Goal: Task Accomplishment & Management: Use online tool/utility

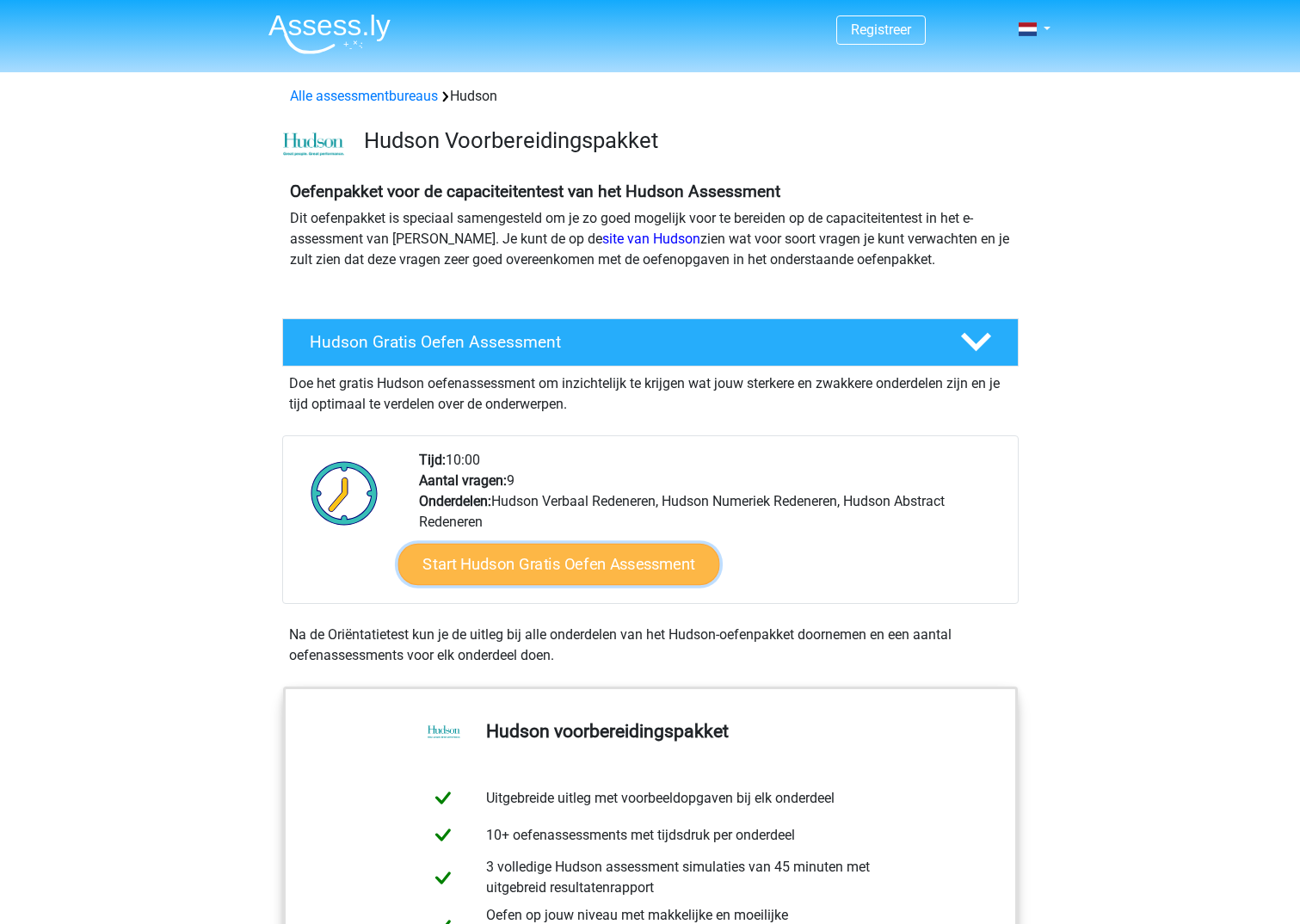
click at [549, 566] on link "Start Hudson Gratis Oefen Assessment" at bounding box center [558, 564] width 322 height 41
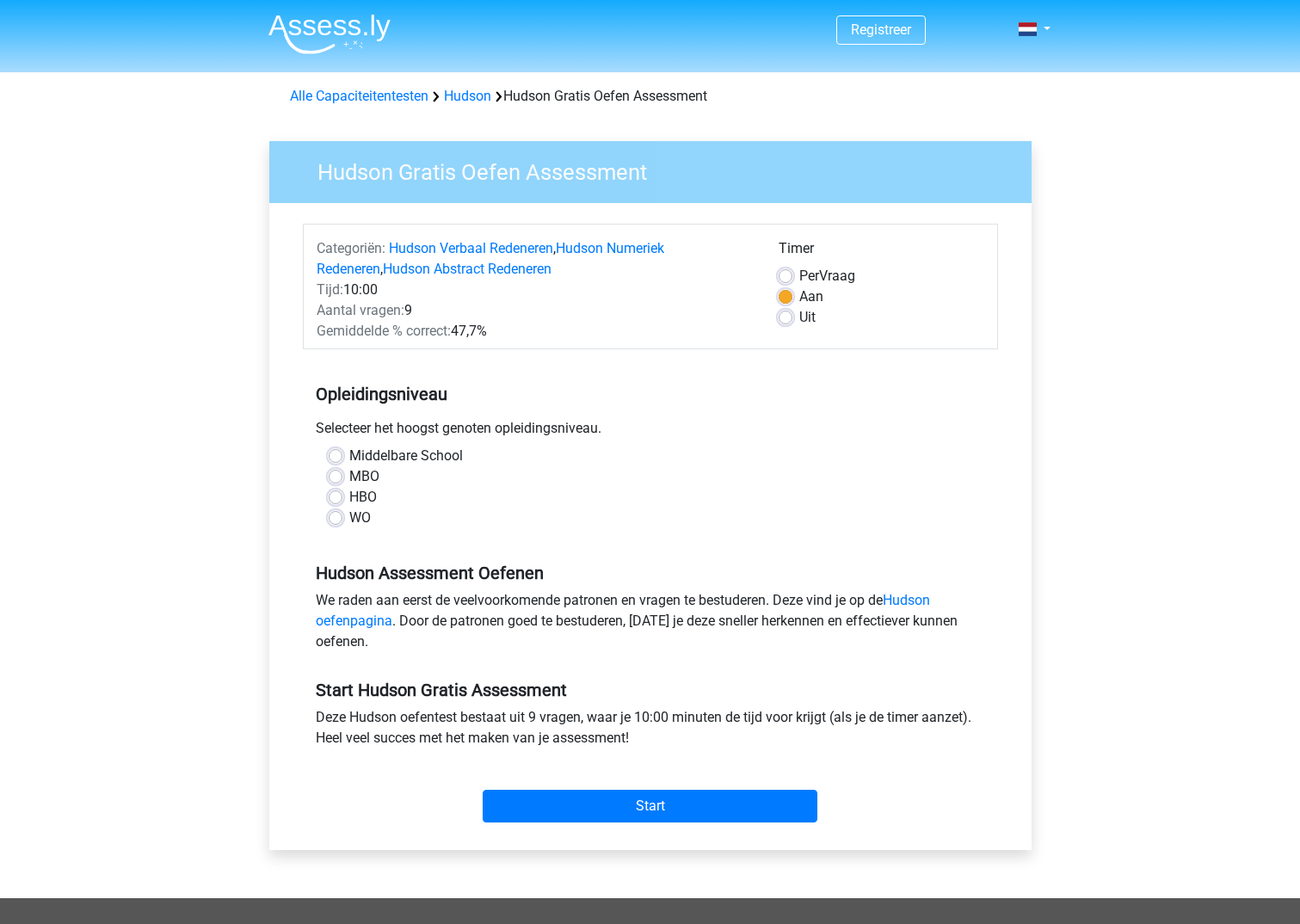
click at [367, 496] on label "HBO" at bounding box center [363, 497] width 28 height 20
click at [342, 496] on input "HBO" at bounding box center [335, 495] width 14 height 17
radio input "true"
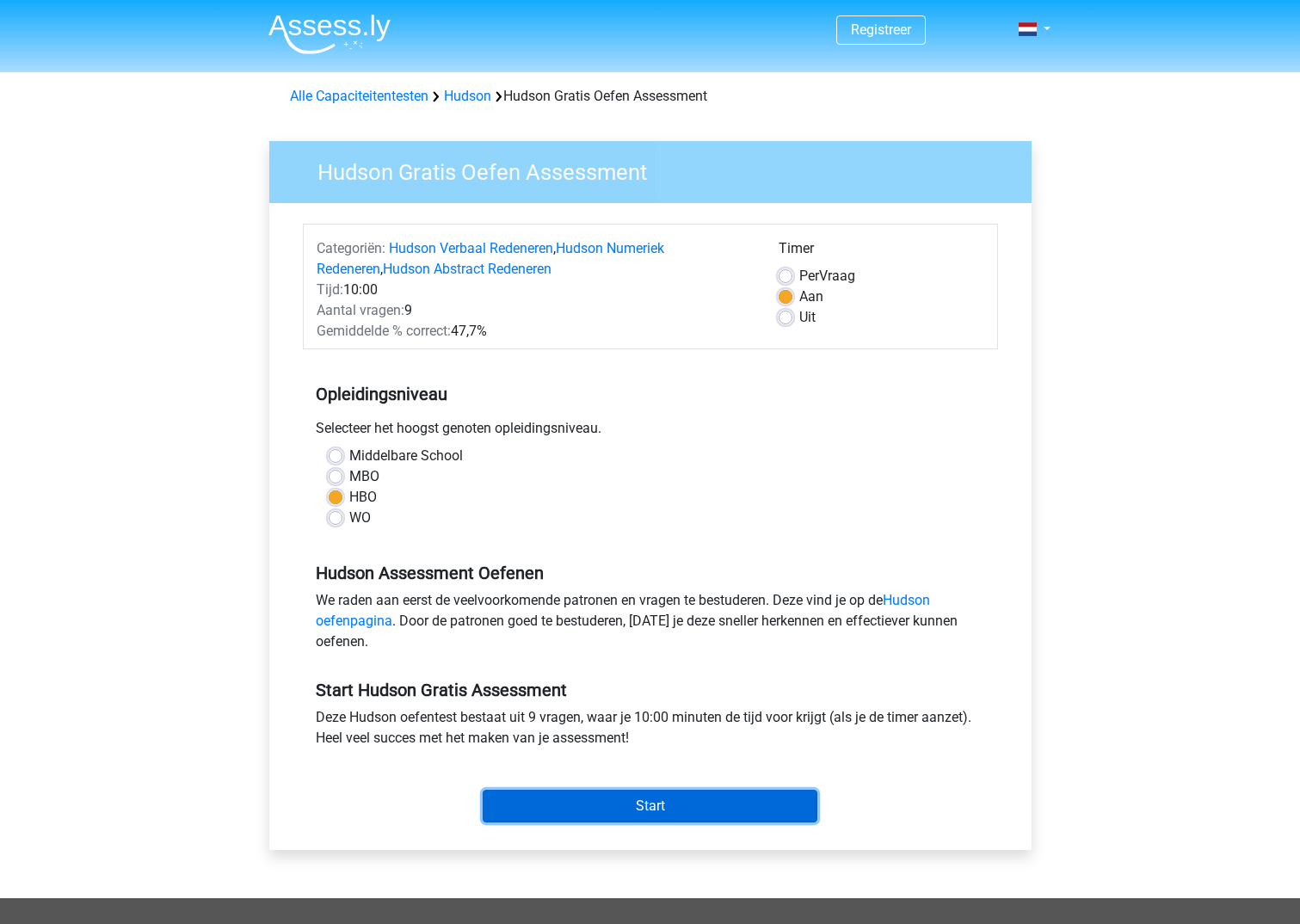
click at [654, 812] on input "Start" at bounding box center [650, 806] width 335 height 33
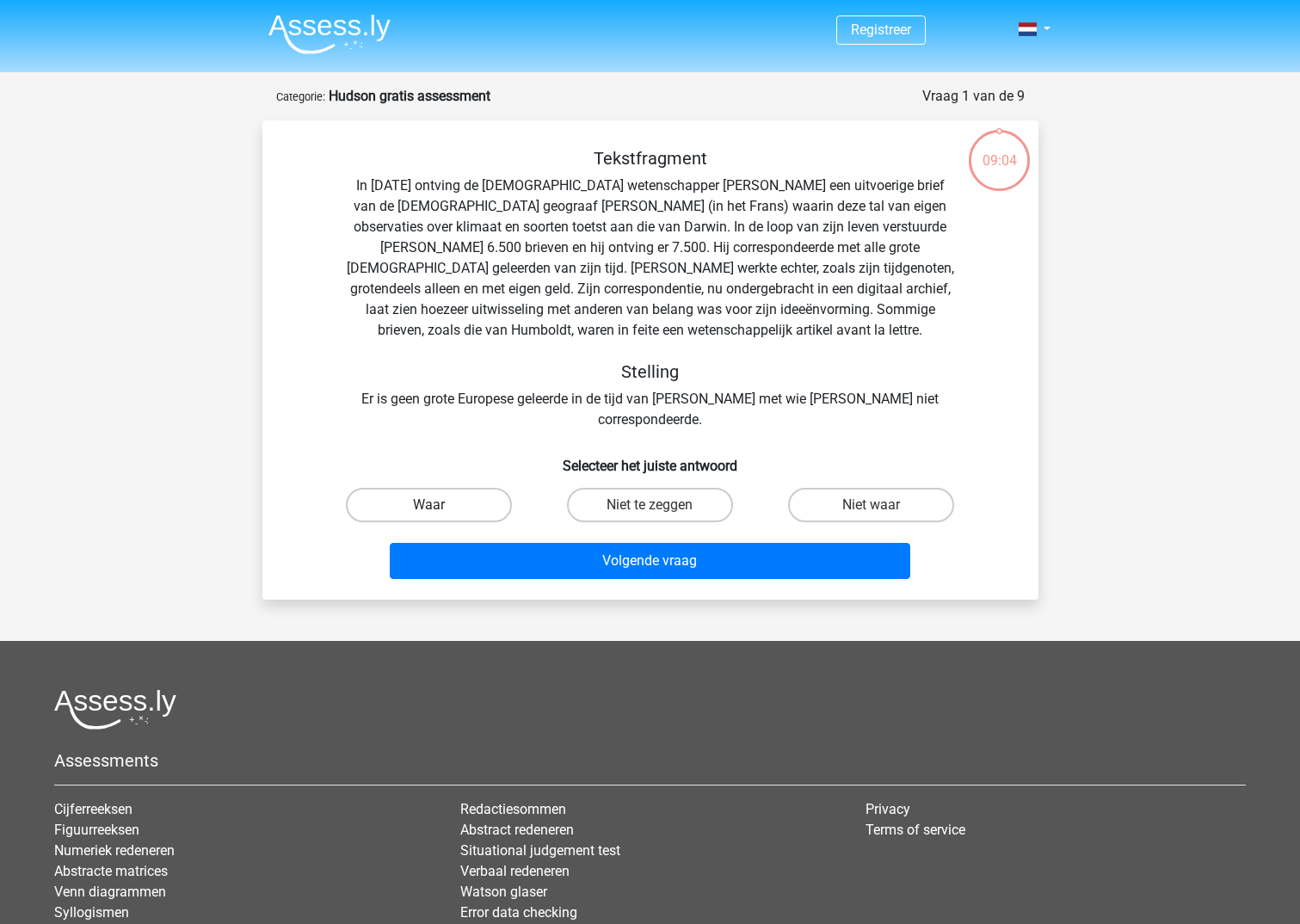
click at [451, 493] on label "Waar" at bounding box center [429, 504] width 166 height 34
click at [439, 505] on input "Waar" at bounding box center [434, 511] width 11 height 11
radio input "true"
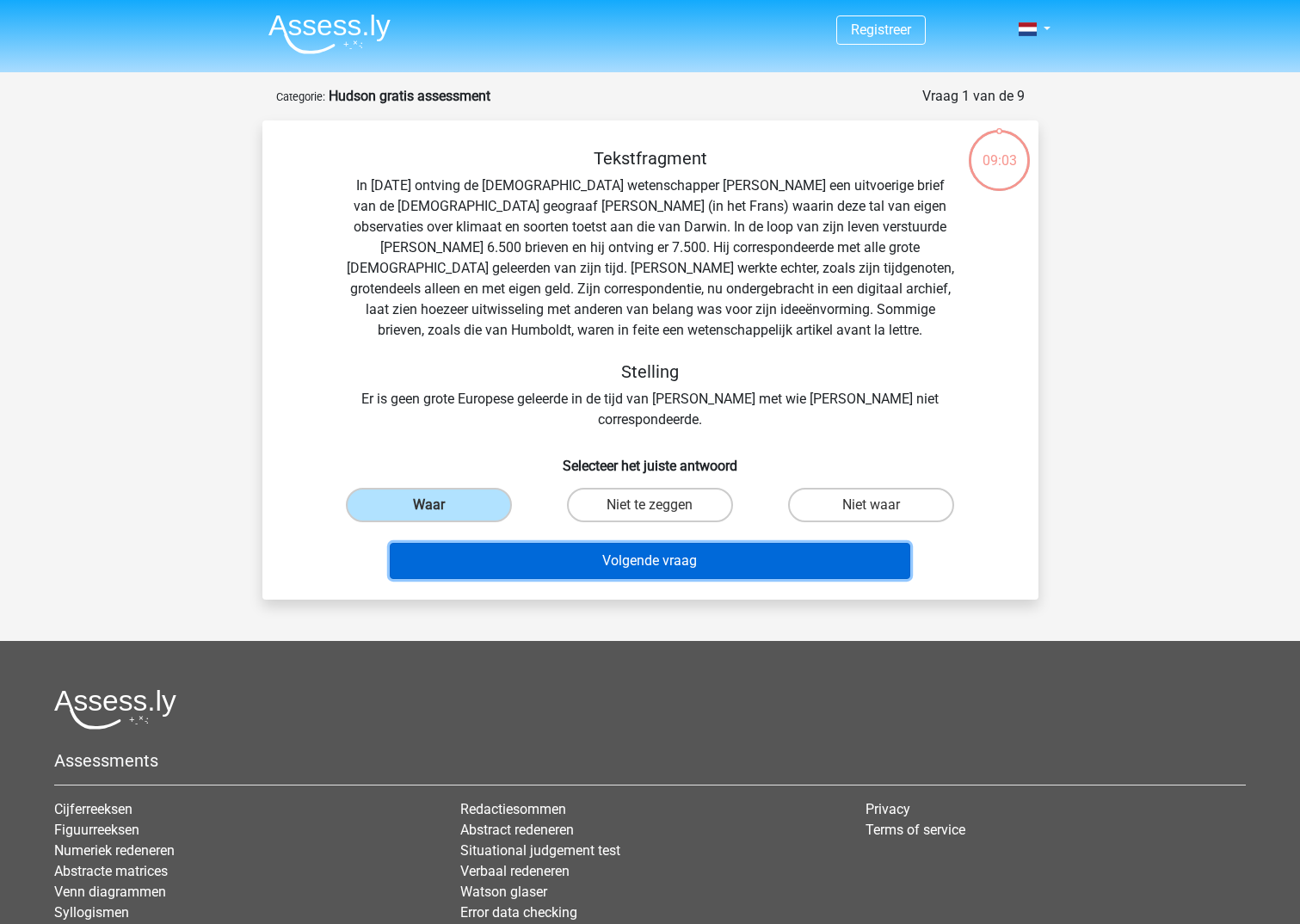
click at [683, 551] on button "Volgende vraag" at bounding box center [650, 560] width 520 height 36
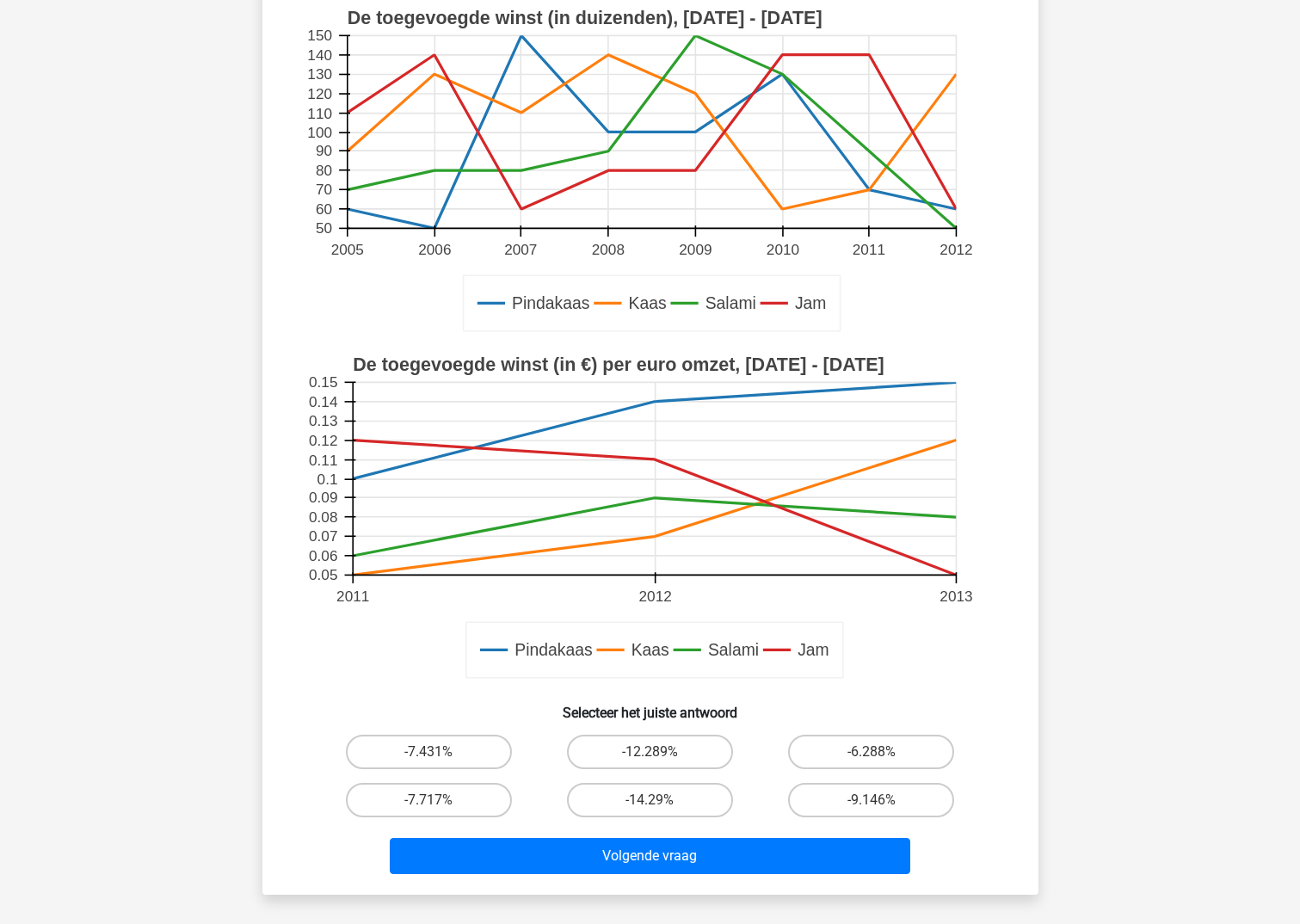
scroll to position [172, 0]
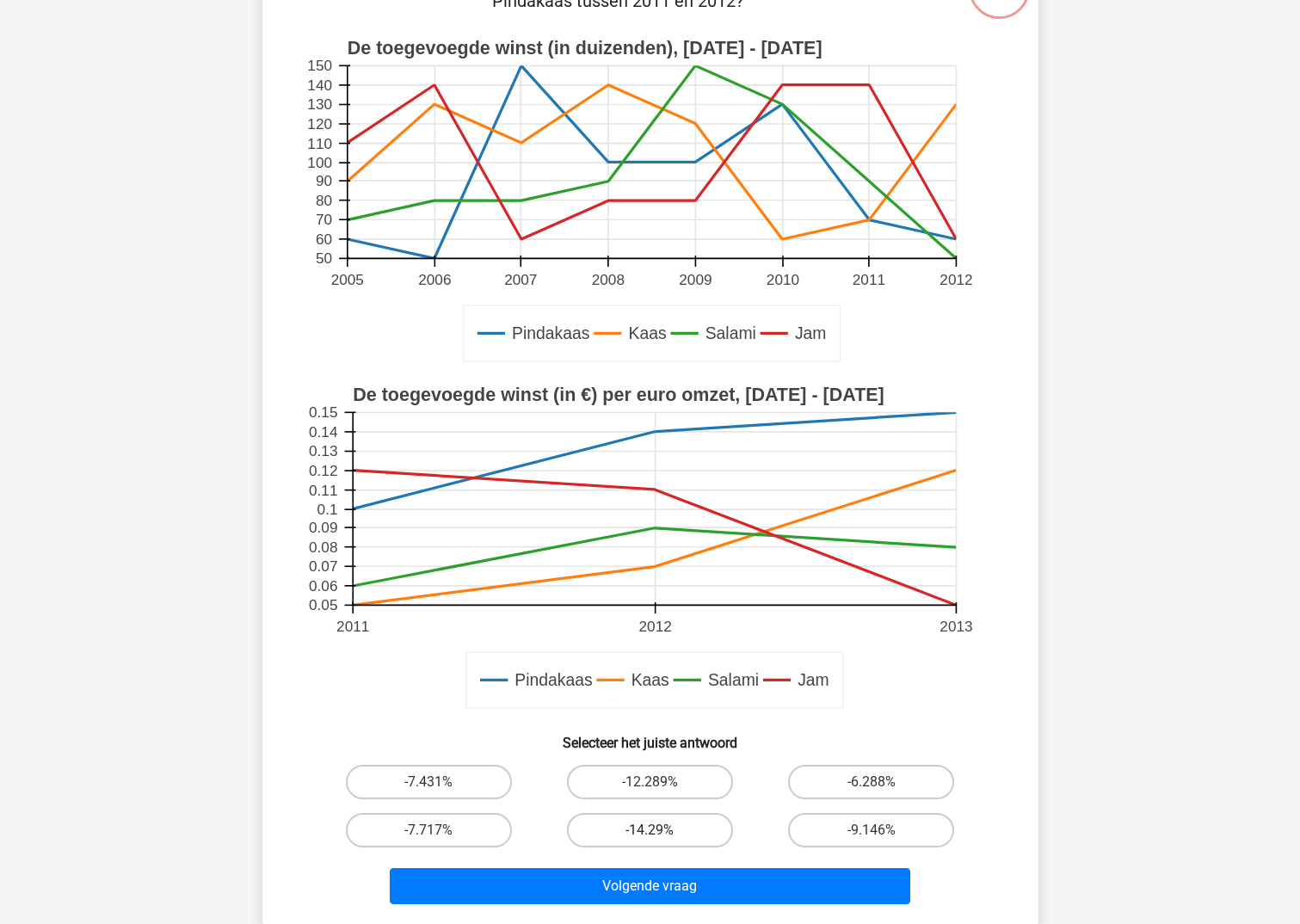
click at [683, 830] on label "-14.29%" at bounding box center [650, 830] width 166 height 34
click at [661, 830] on input "-14.29%" at bounding box center [655, 836] width 11 height 11
radio input "true"
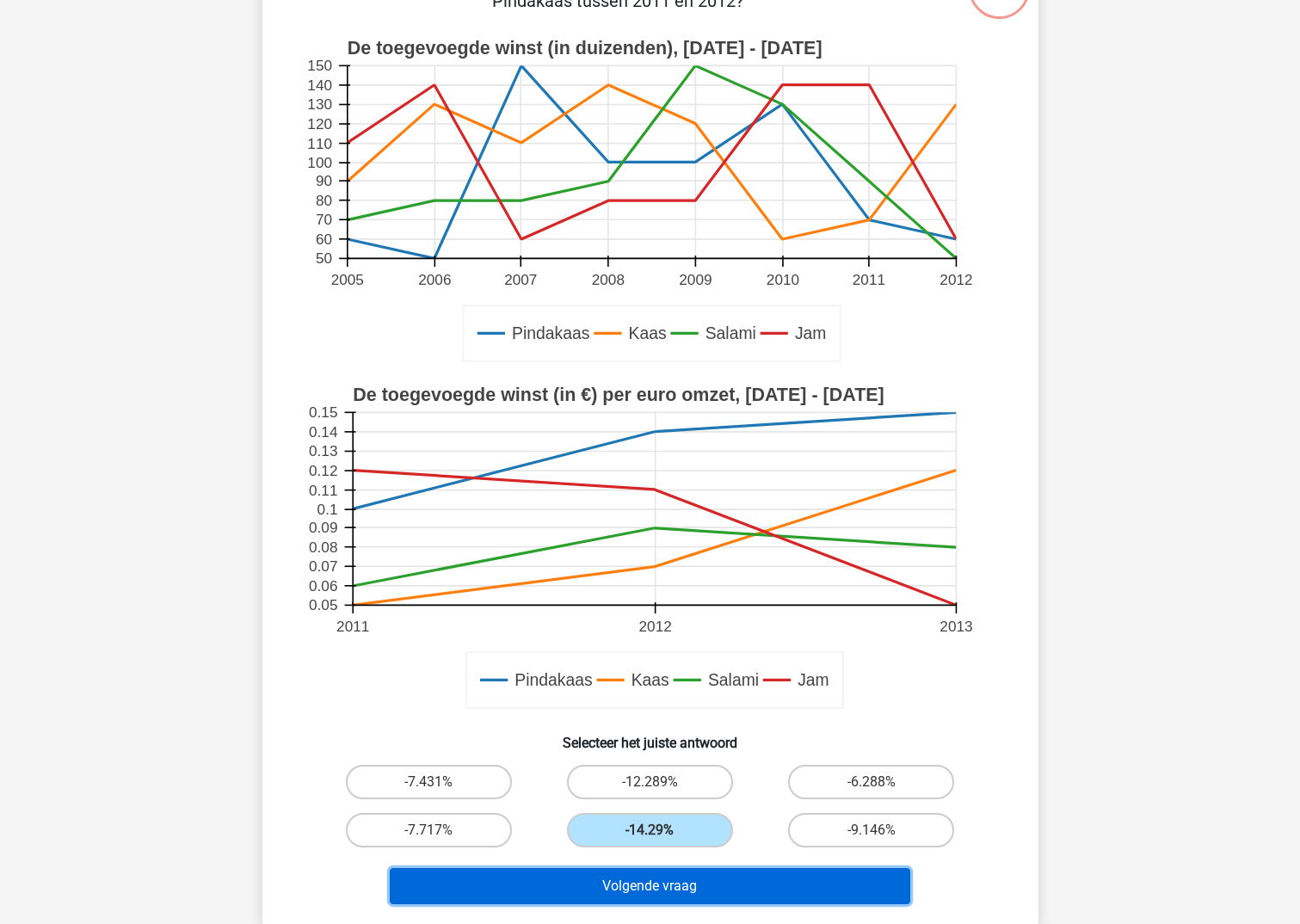
click at [748, 876] on button "Volgende vraag" at bounding box center [650, 886] width 520 height 36
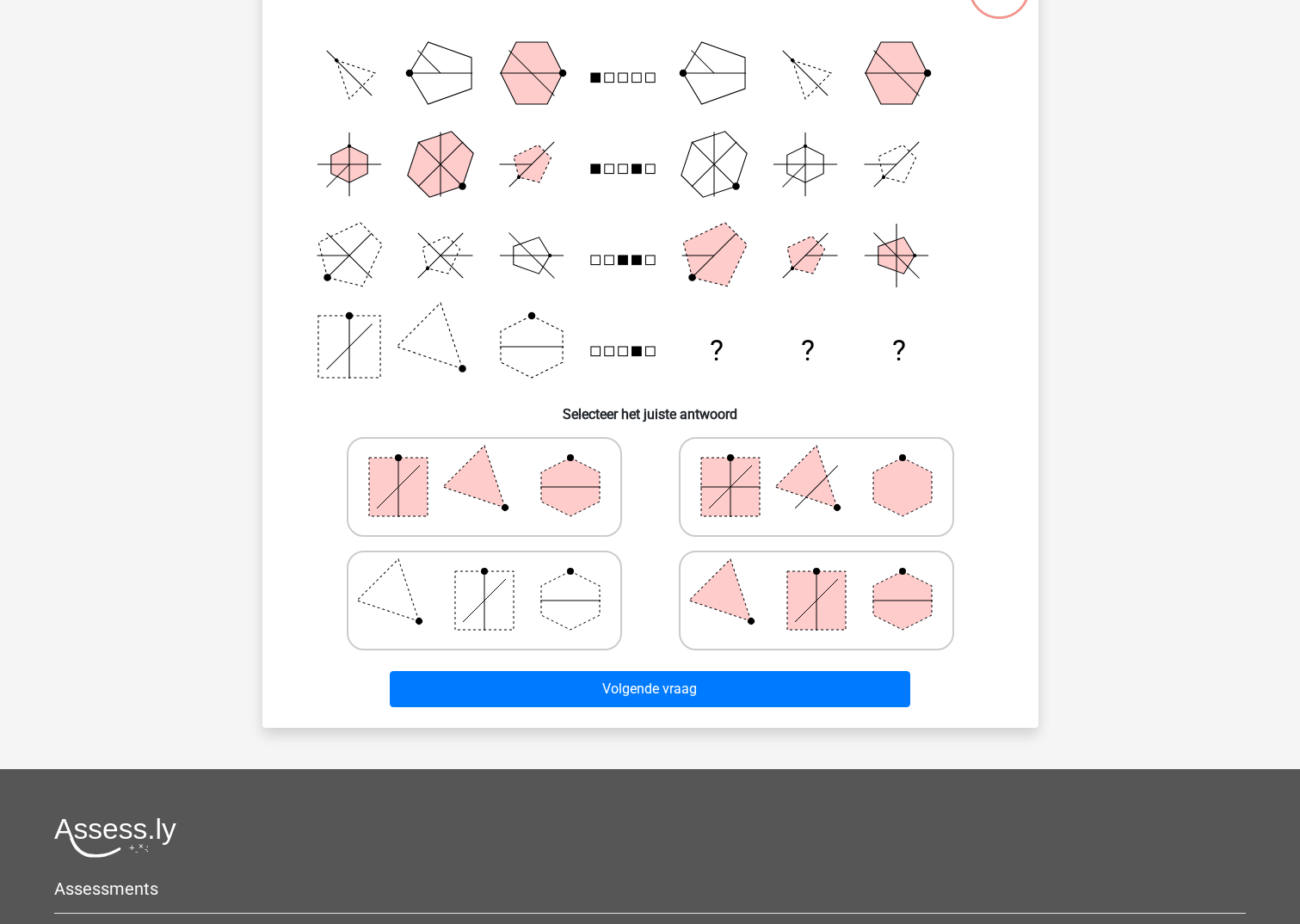
scroll to position [86, 0]
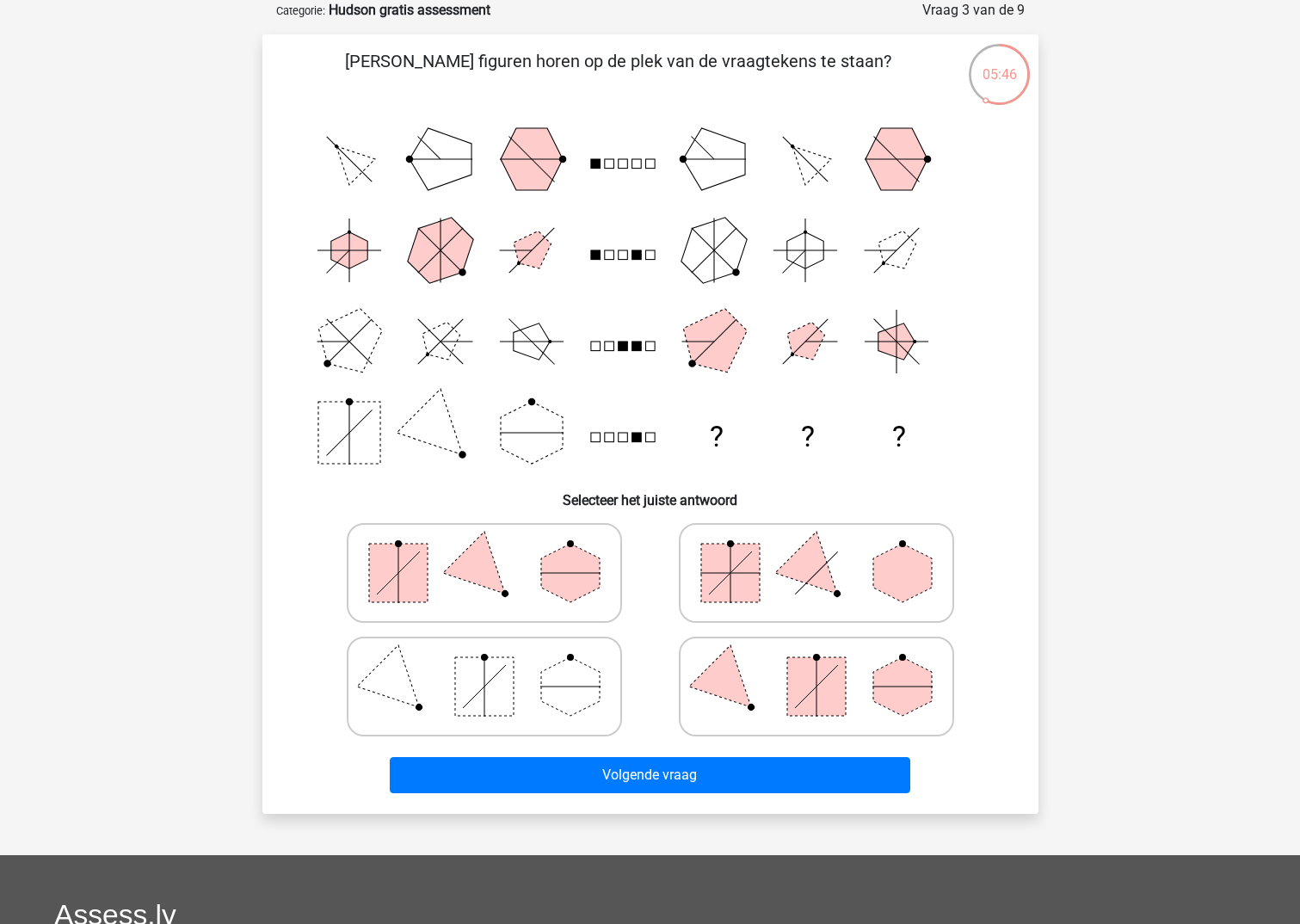
click at [395, 570] on rect at bounding box center [398, 572] width 59 height 59
click at [484, 552] on input "radio" at bounding box center [489, 546] width 11 height 11
radio input "true"
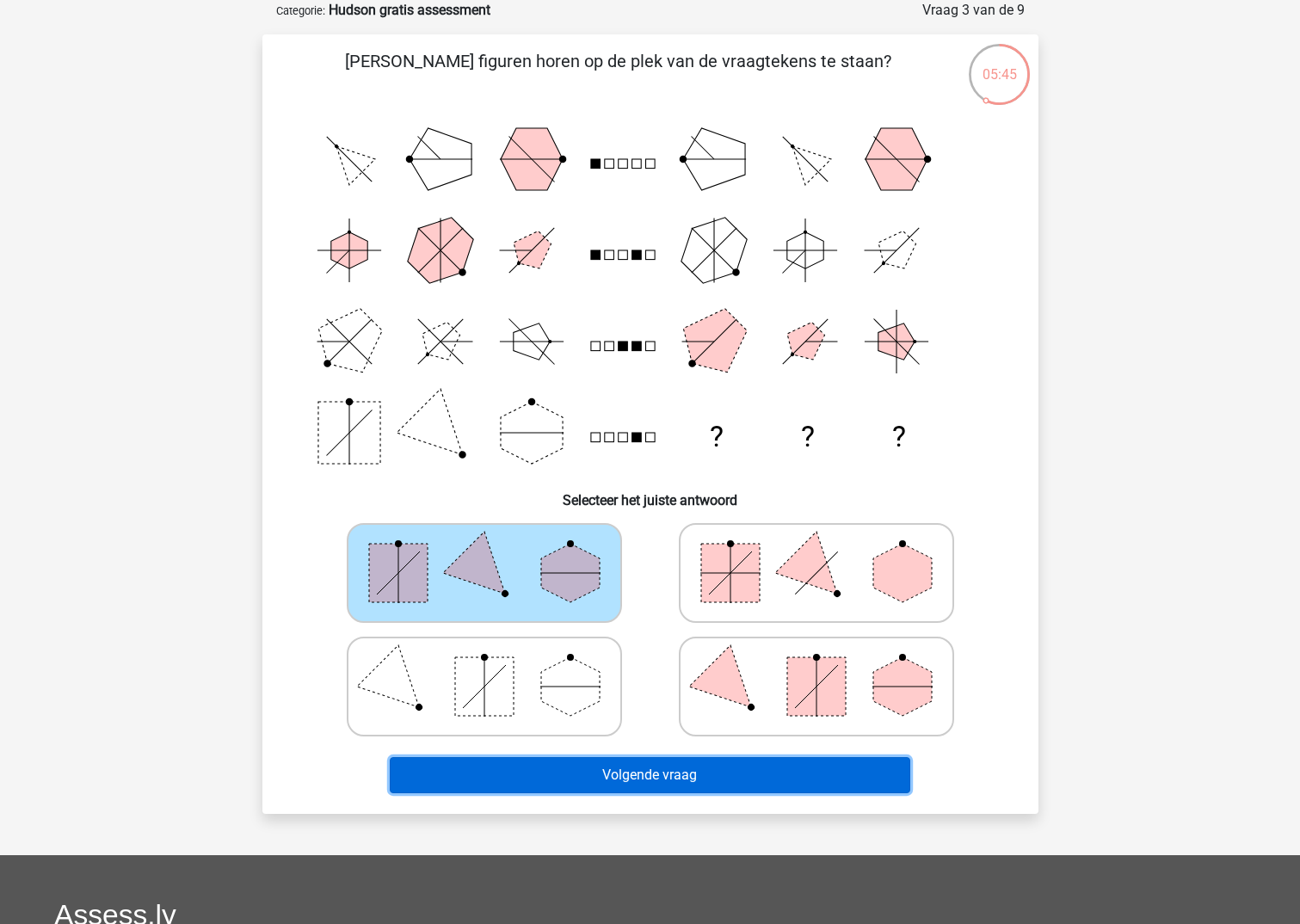
click at [690, 775] on button "Volgende vraag" at bounding box center [650, 775] width 520 height 36
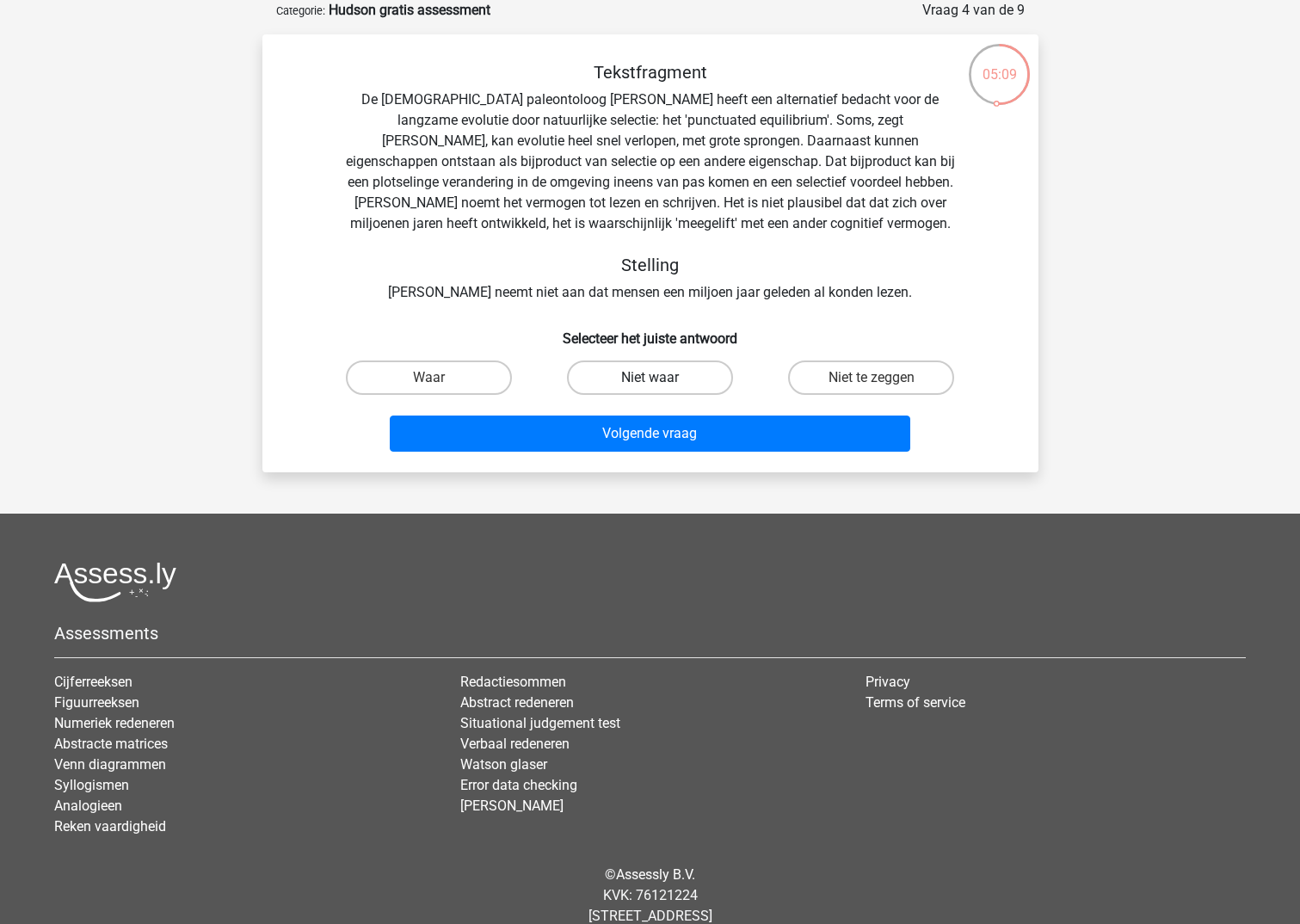
click at [679, 377] on label "Niet waar" at bounding box center [650, 377] width 166 height 34
click at [661, 378] on input "Niet waar" at bounding box center [655, 383] width 11 height 11
radio input "true"
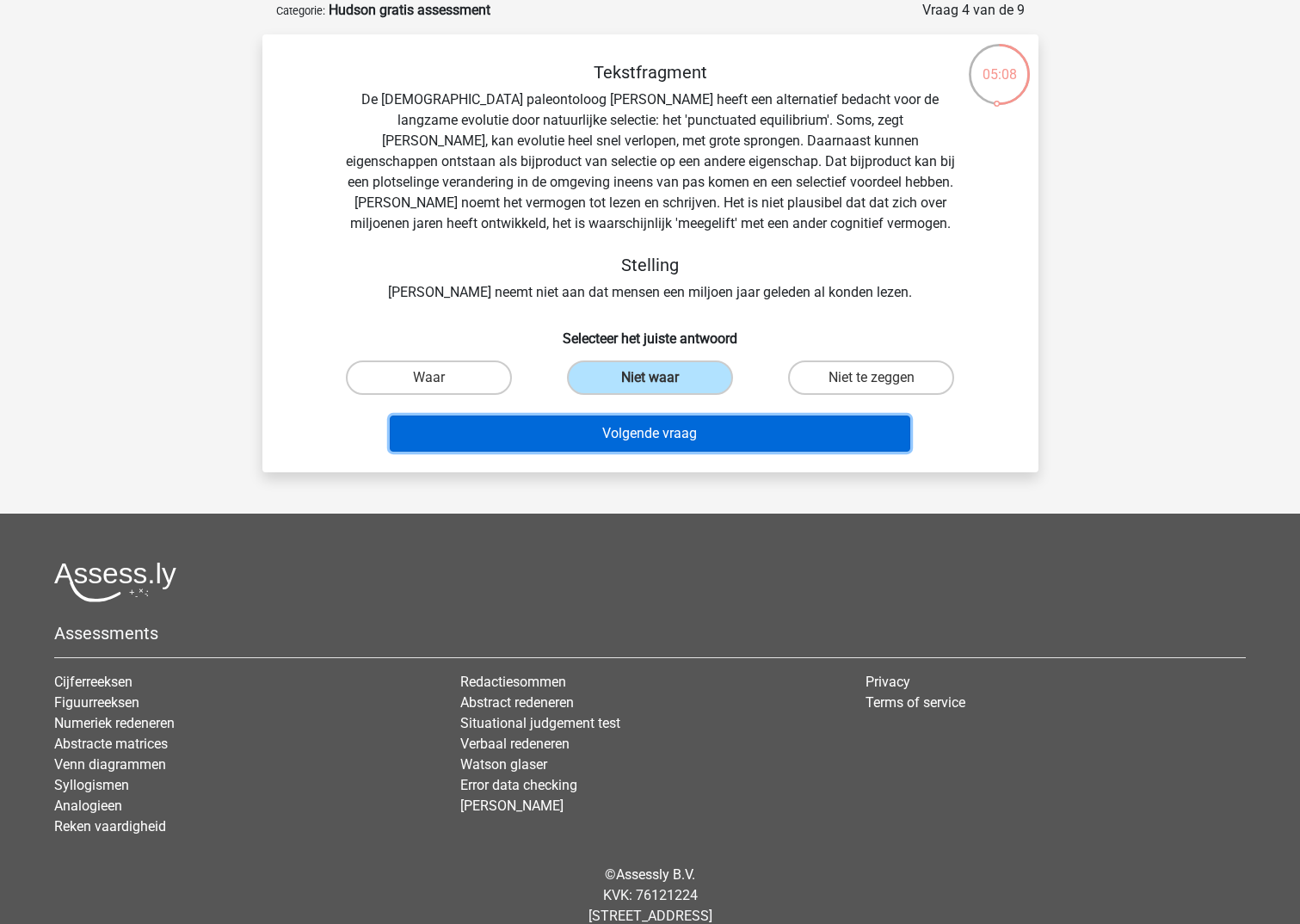
click at [677, 442] on button "Volgende vraag" at bounding box center [650, 434] width 520 height 36
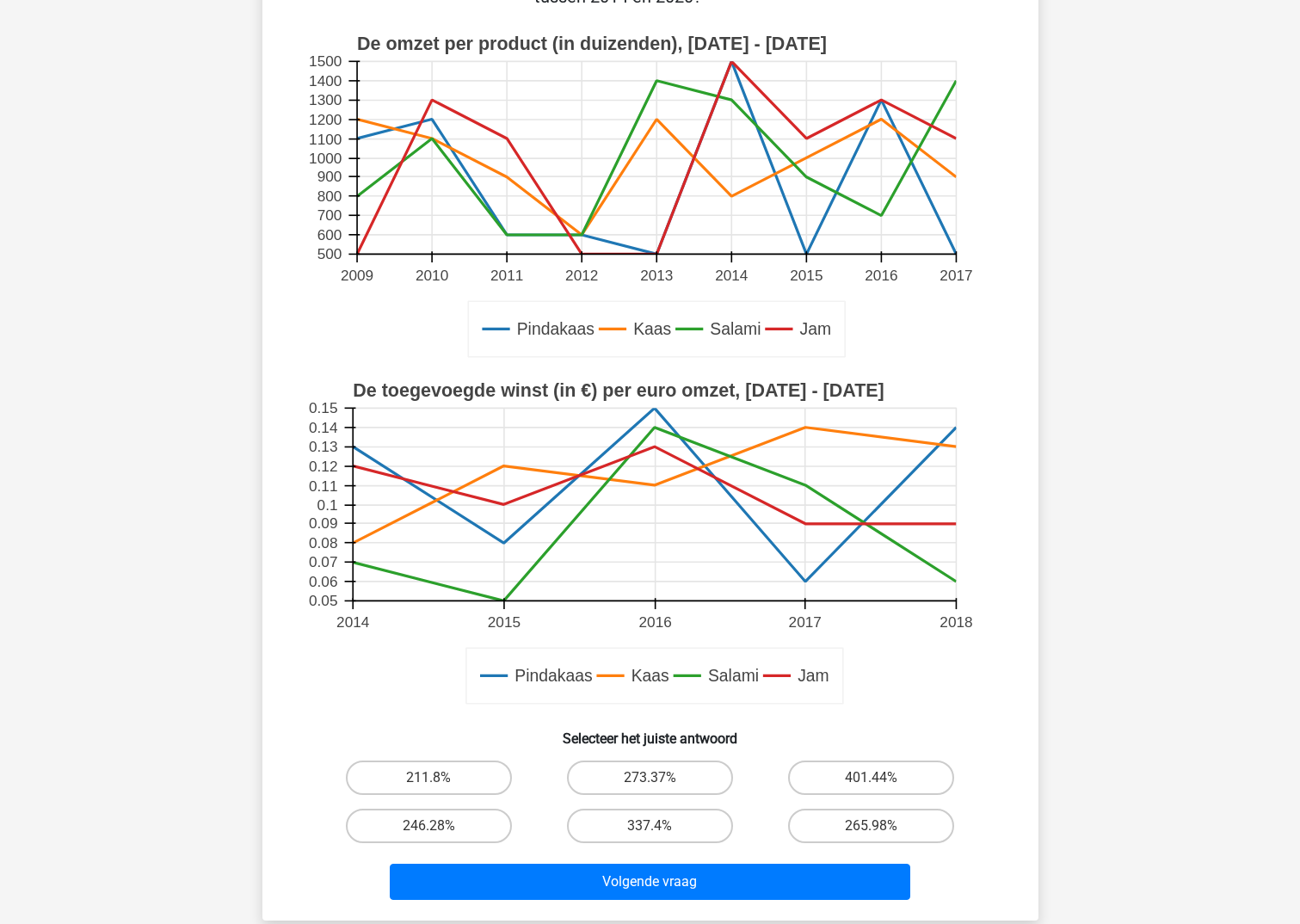
scroll to position [258, 0]
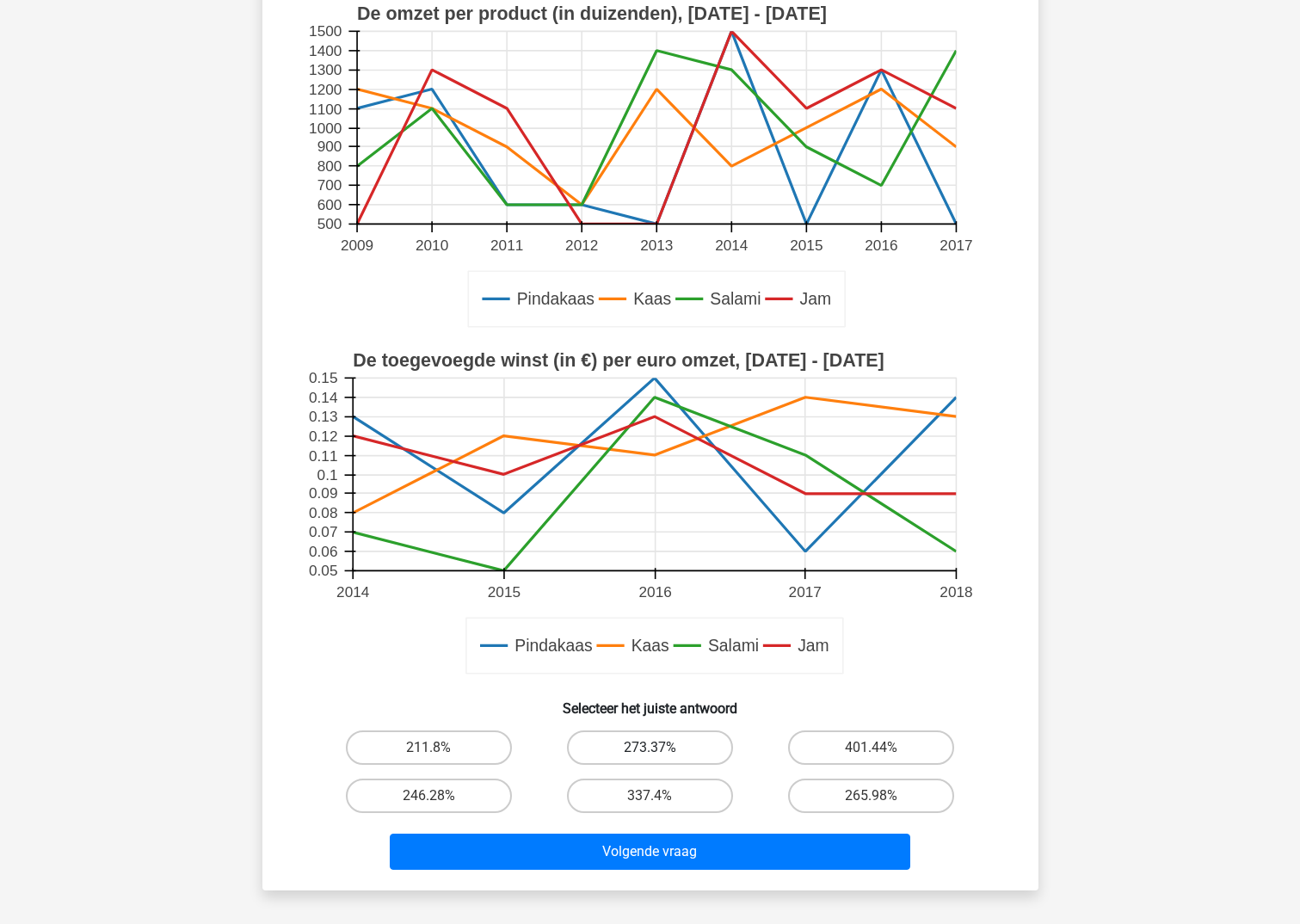
click at [682, 755] on label "273.37%" at bounding box center [650, 747] width 166 height 34
click at [661, 755] on input "273.37%" at bounding box center [655, 753] width 11 height 11
radio input "true"
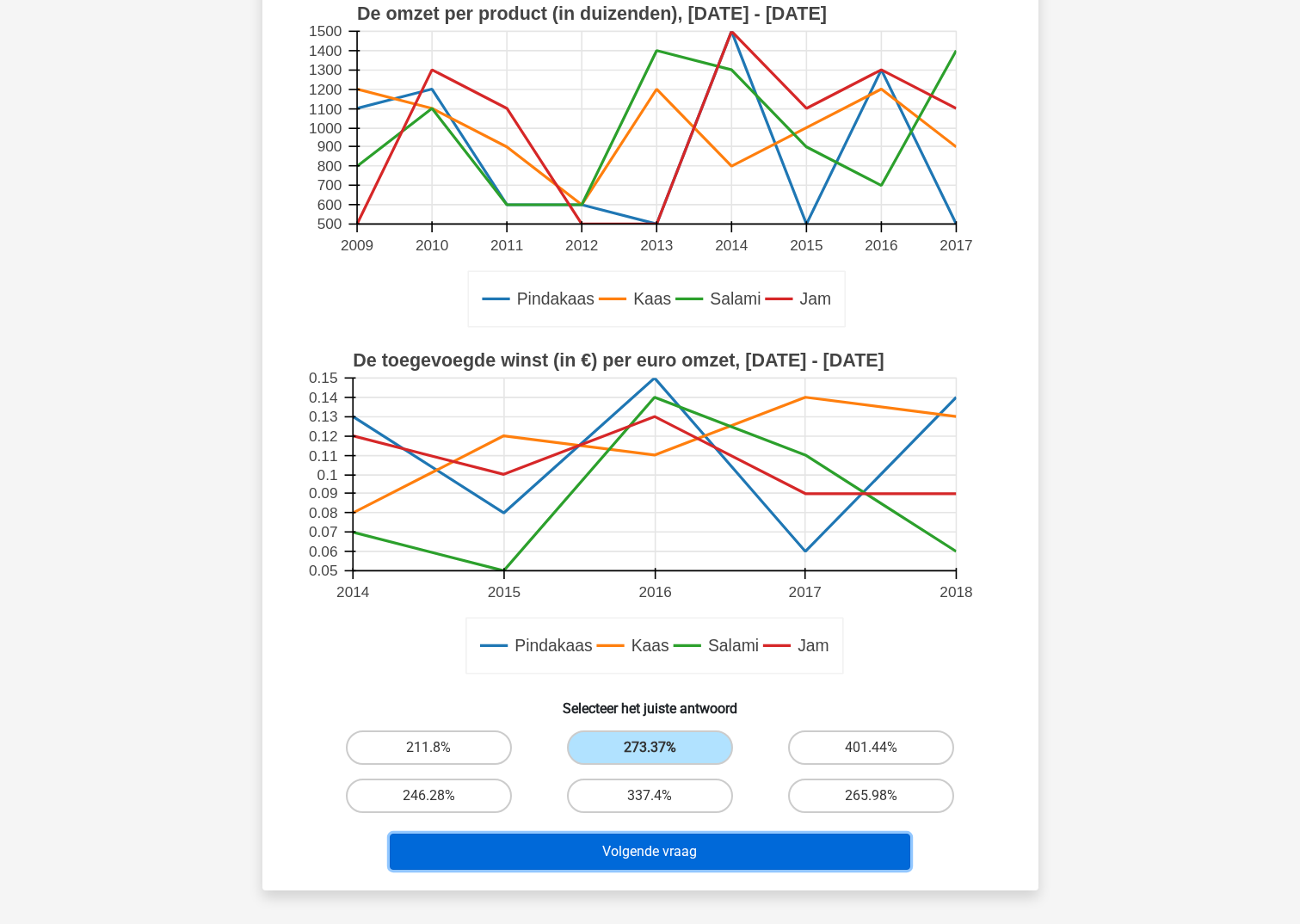
click at [701, 852] on button "Volgende vraag" at bounding box center [650, 851] width 520 height 36
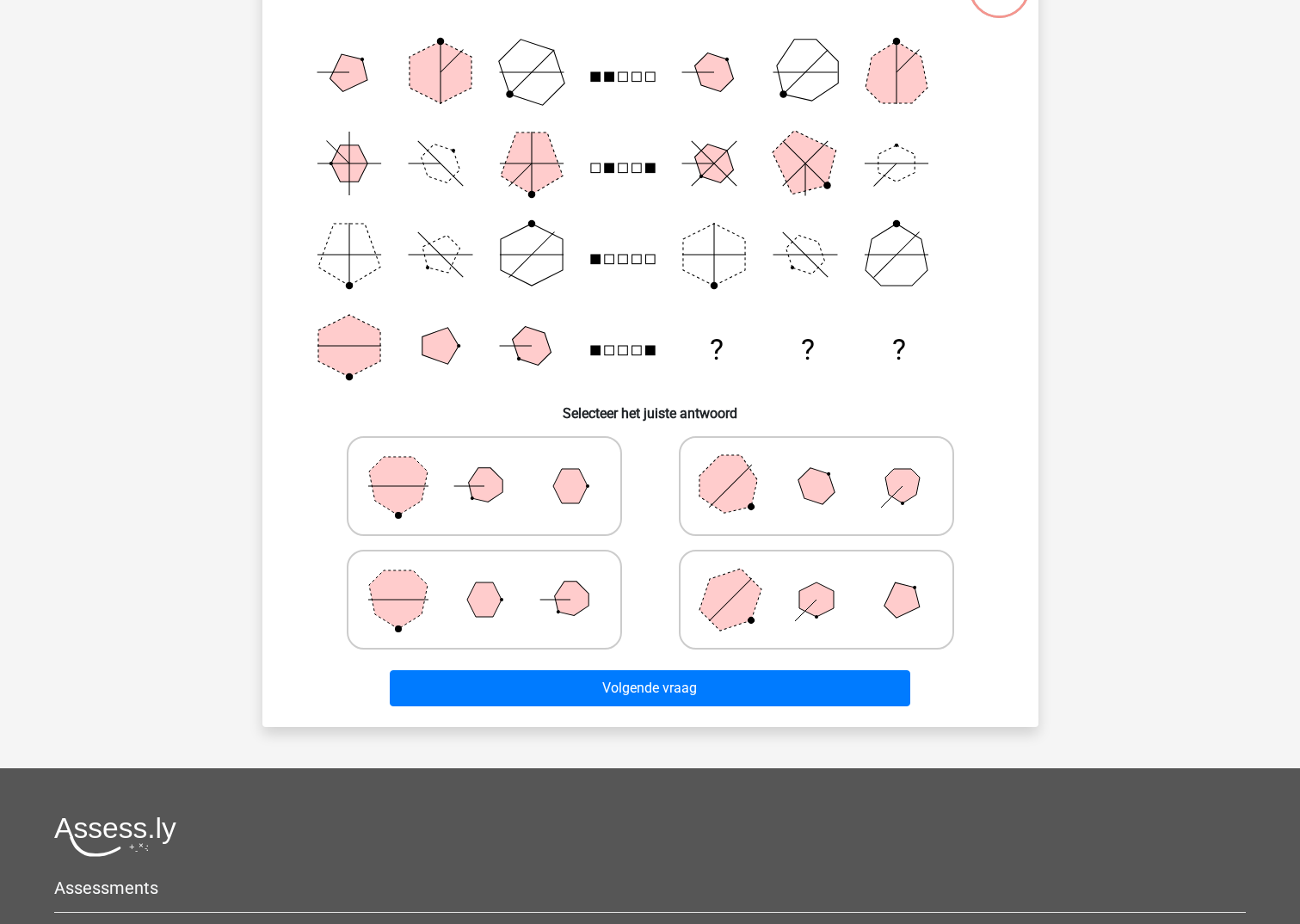
scroll to position [86, 0]
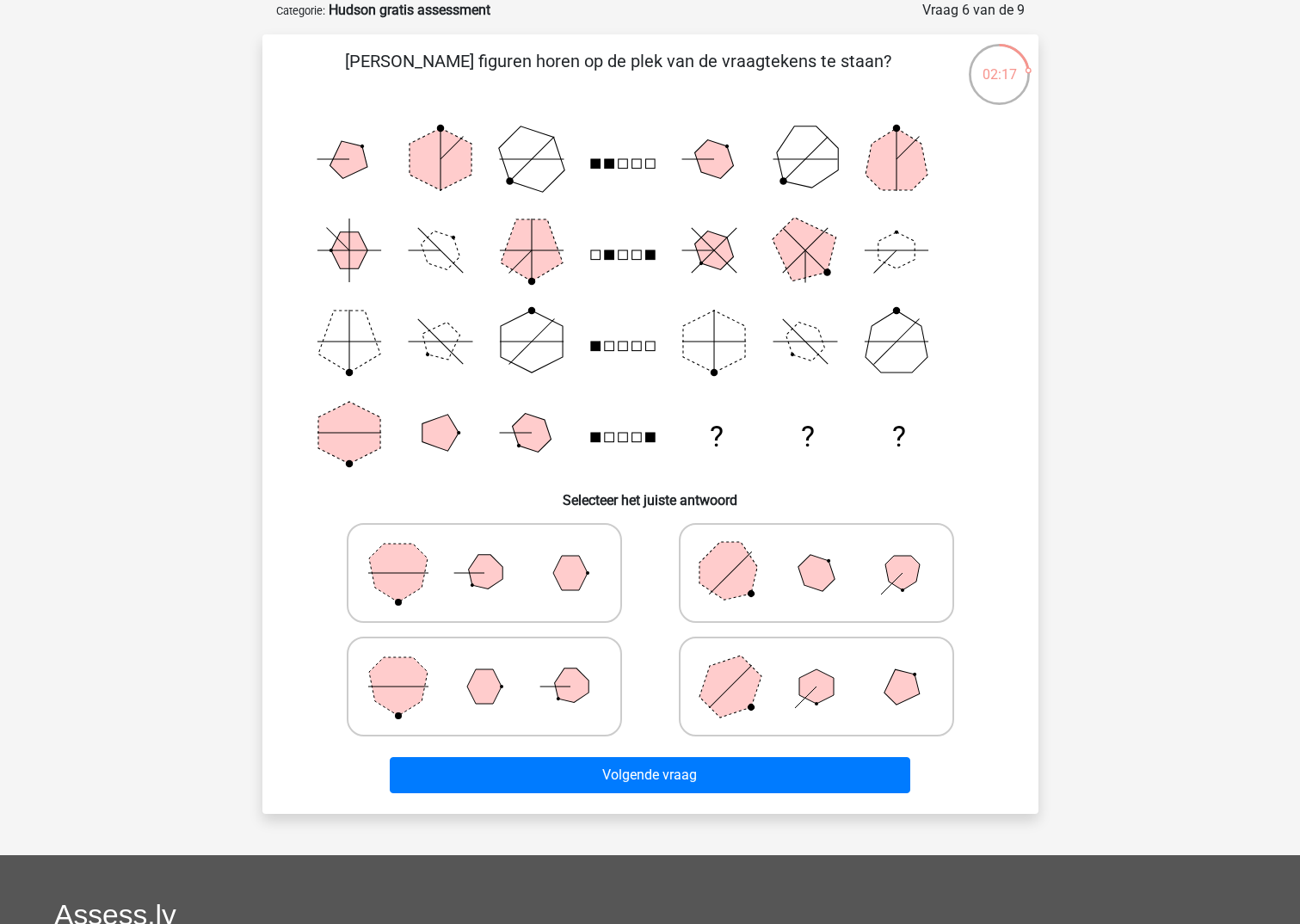
click at [578, 571] on polygon at bounding box center [570, 572] width 34 height 34
click at [495, 552] on input "radio" at bounding box center [489, 546] width 11 height 11
radio input "true"
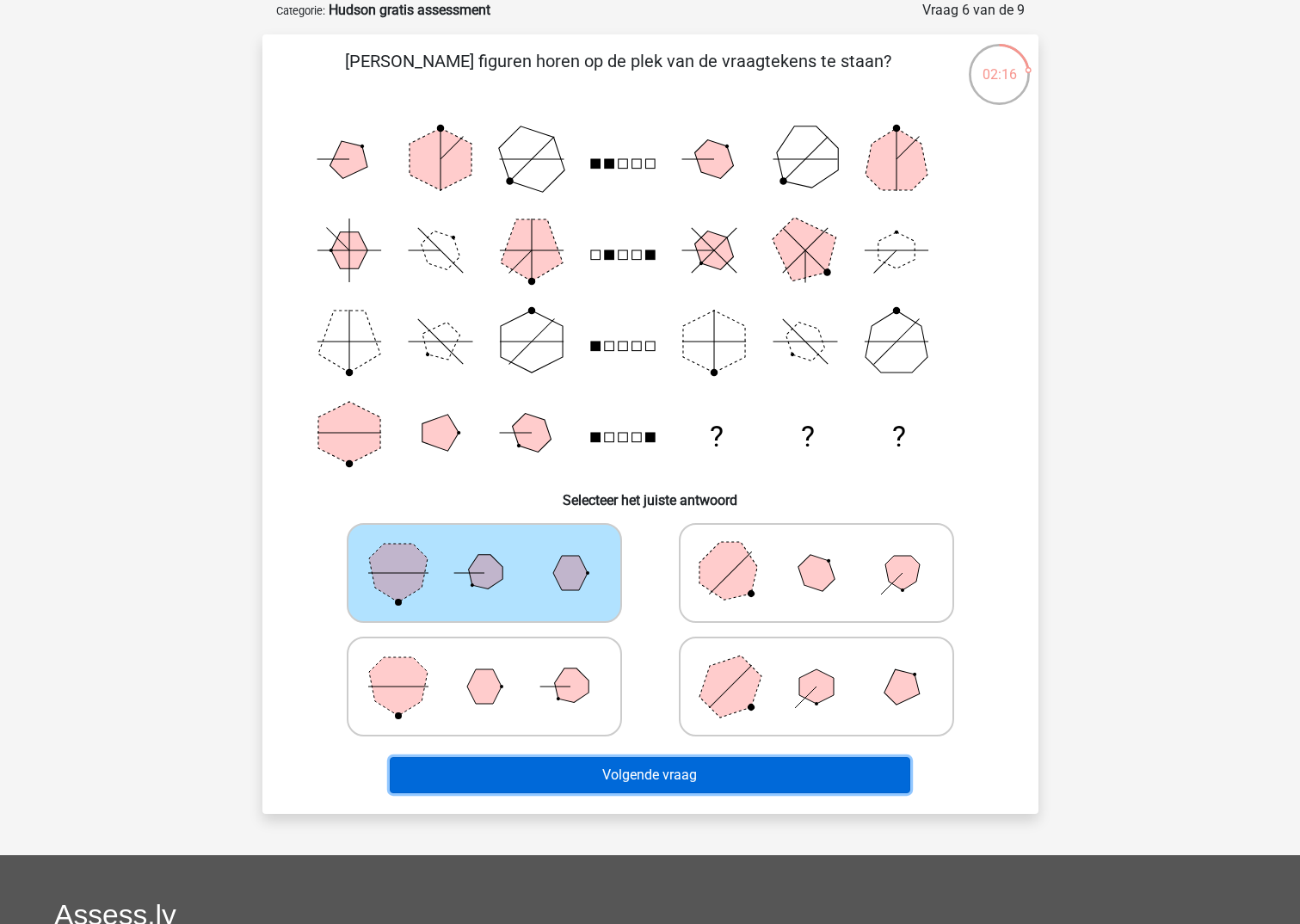
click at [701, 773] on button "Volgende vraag" at bounding box center [650, 775] width 520 height 36
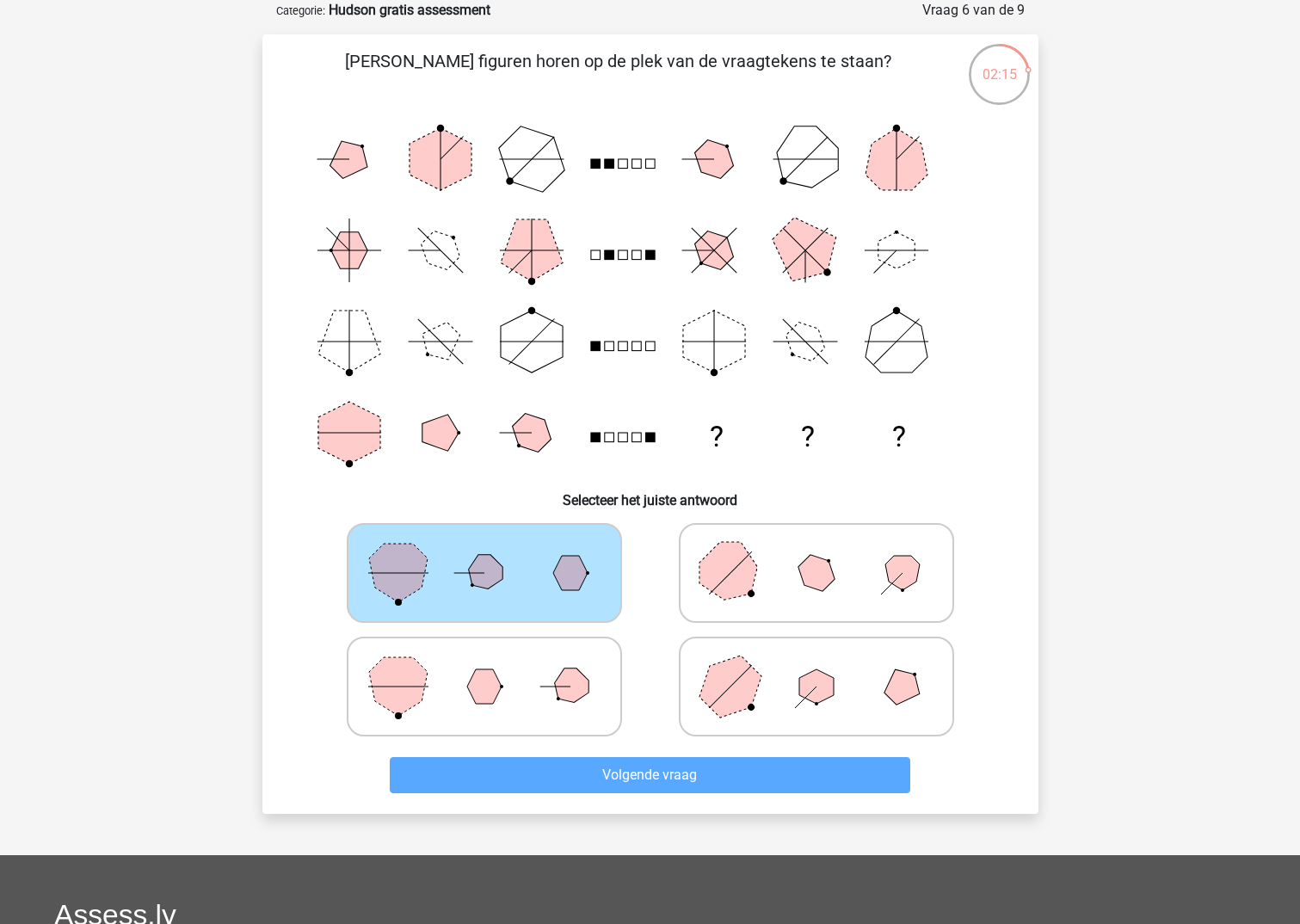
scroll to position [27, 0]
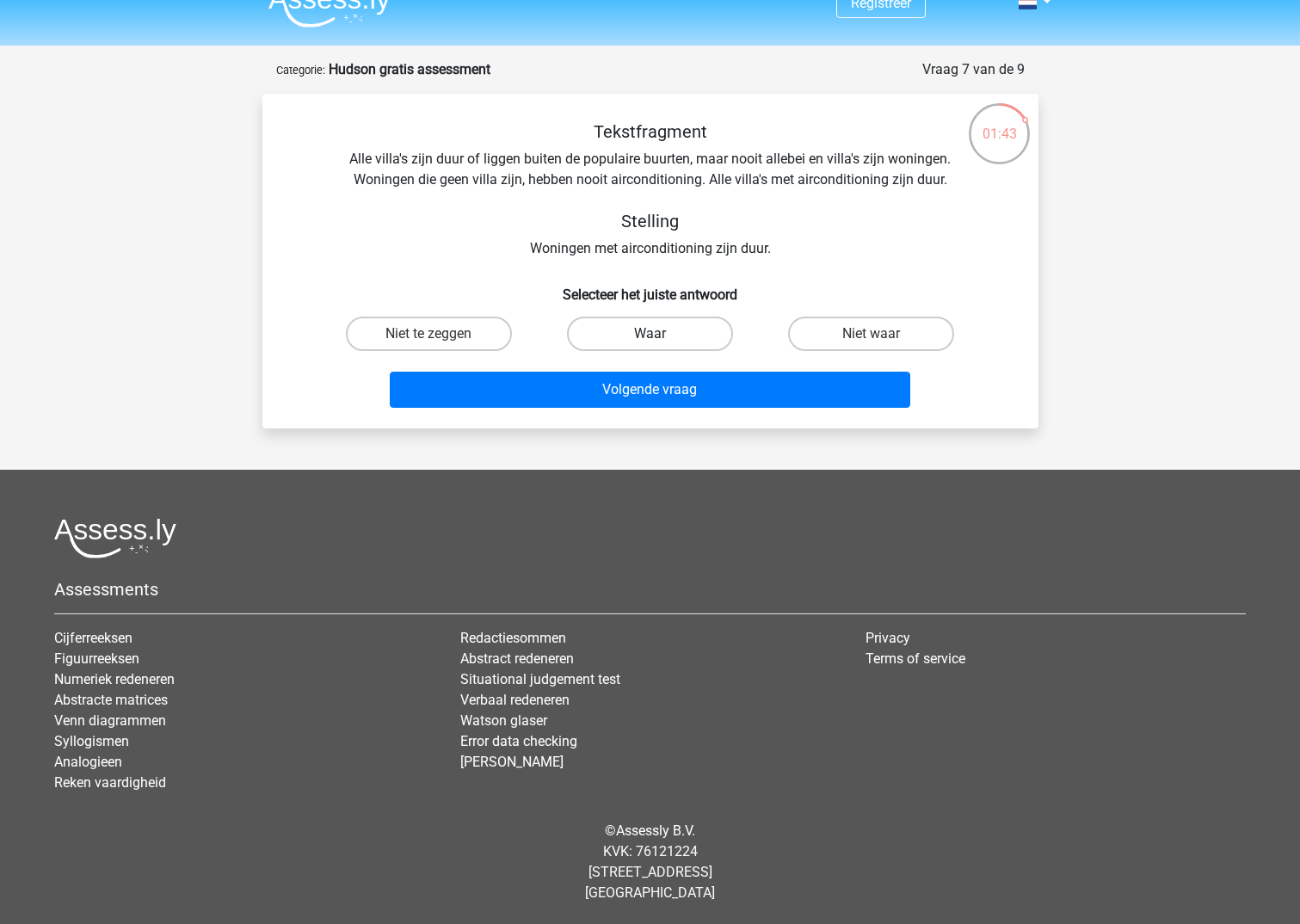
click at [626, 330] on label "Waar" at bounding box center [650, 333] width 166 height 34
click at [650, 334] on input "Waar" at bounding box center [655, 340] width 11 height 11
radio input "true"
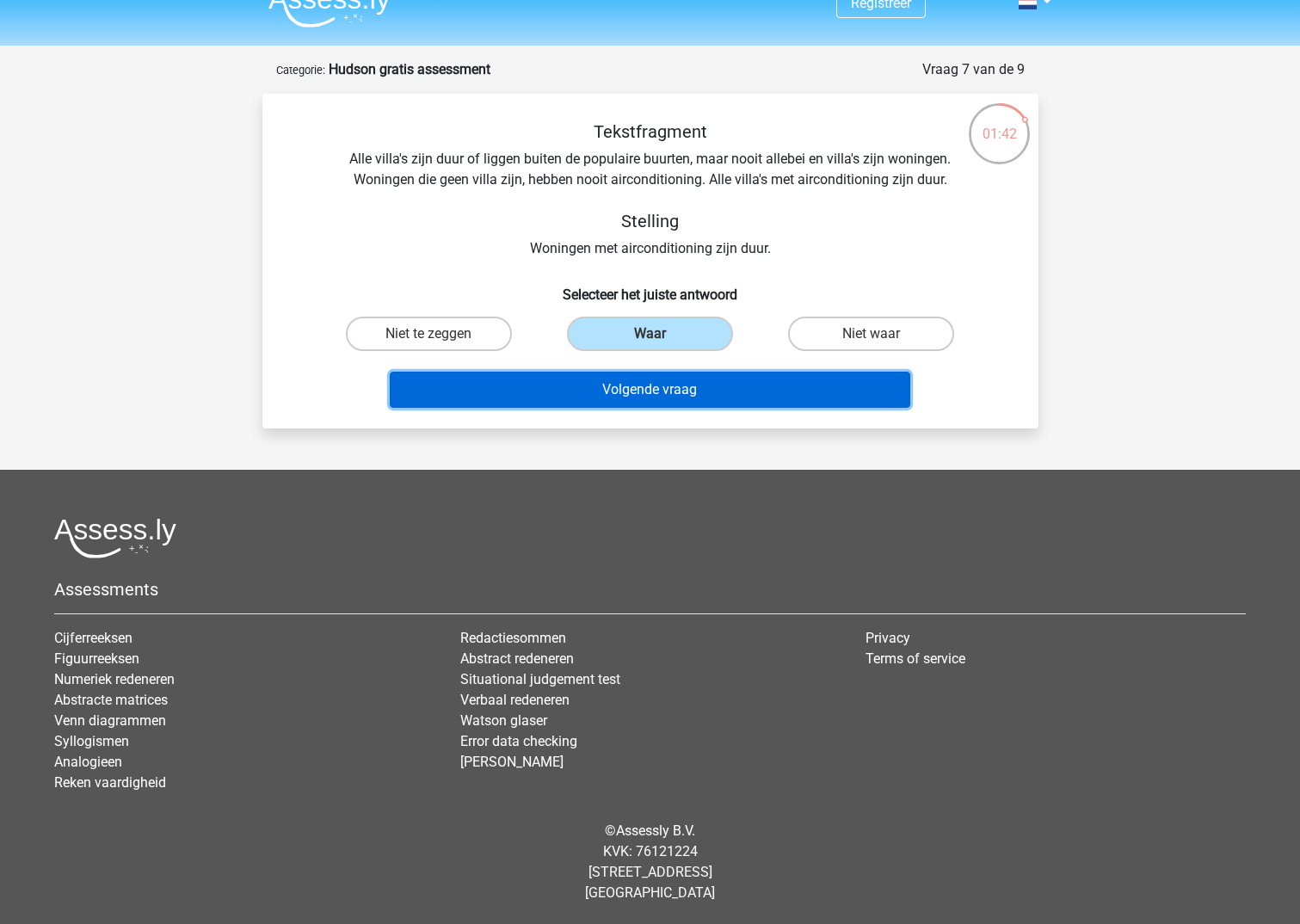
click at [710, 382] on button "Volgende vraag" at bounding box center [650, 389] width 520 height 36
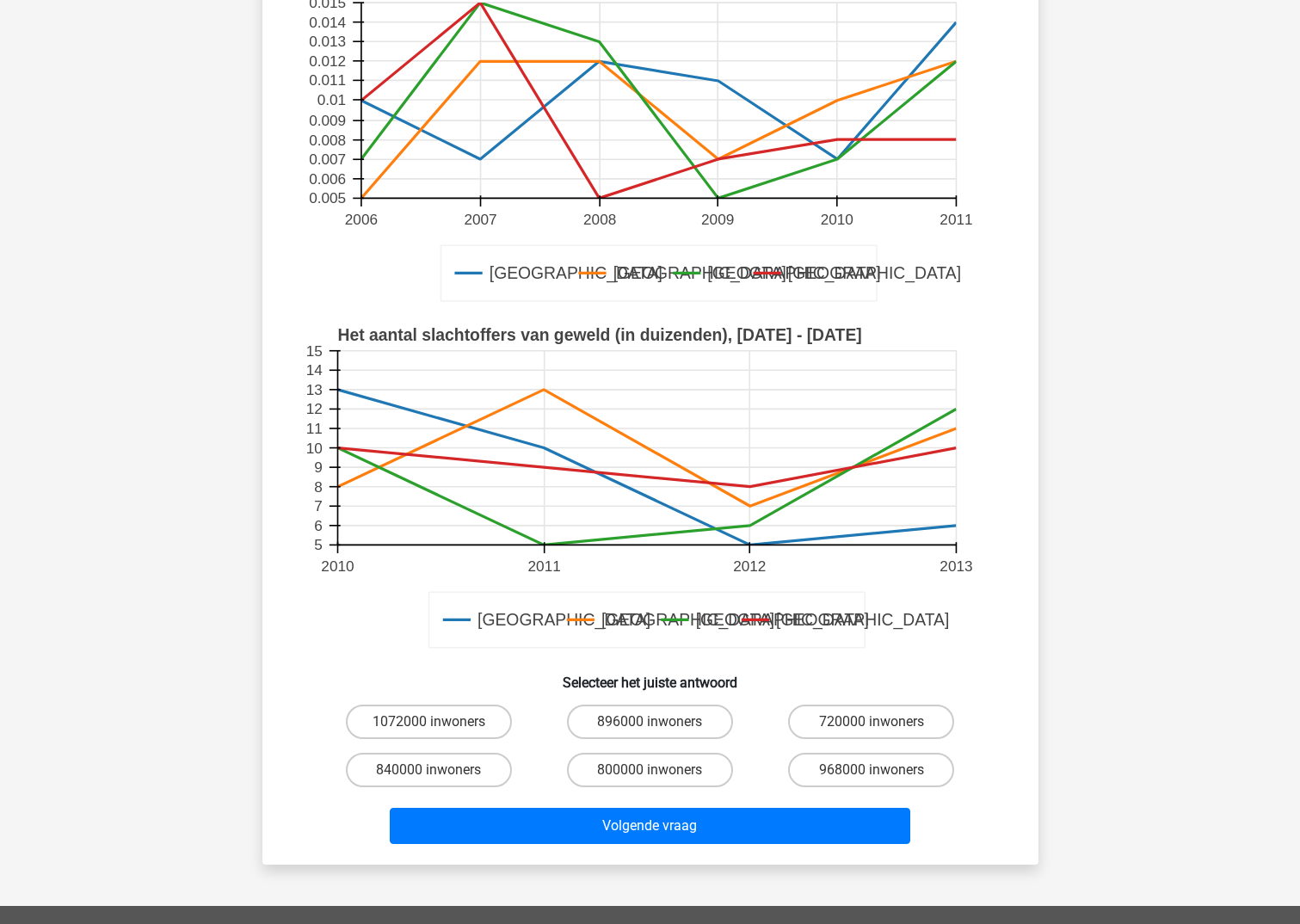
scroll to position [258, 0]
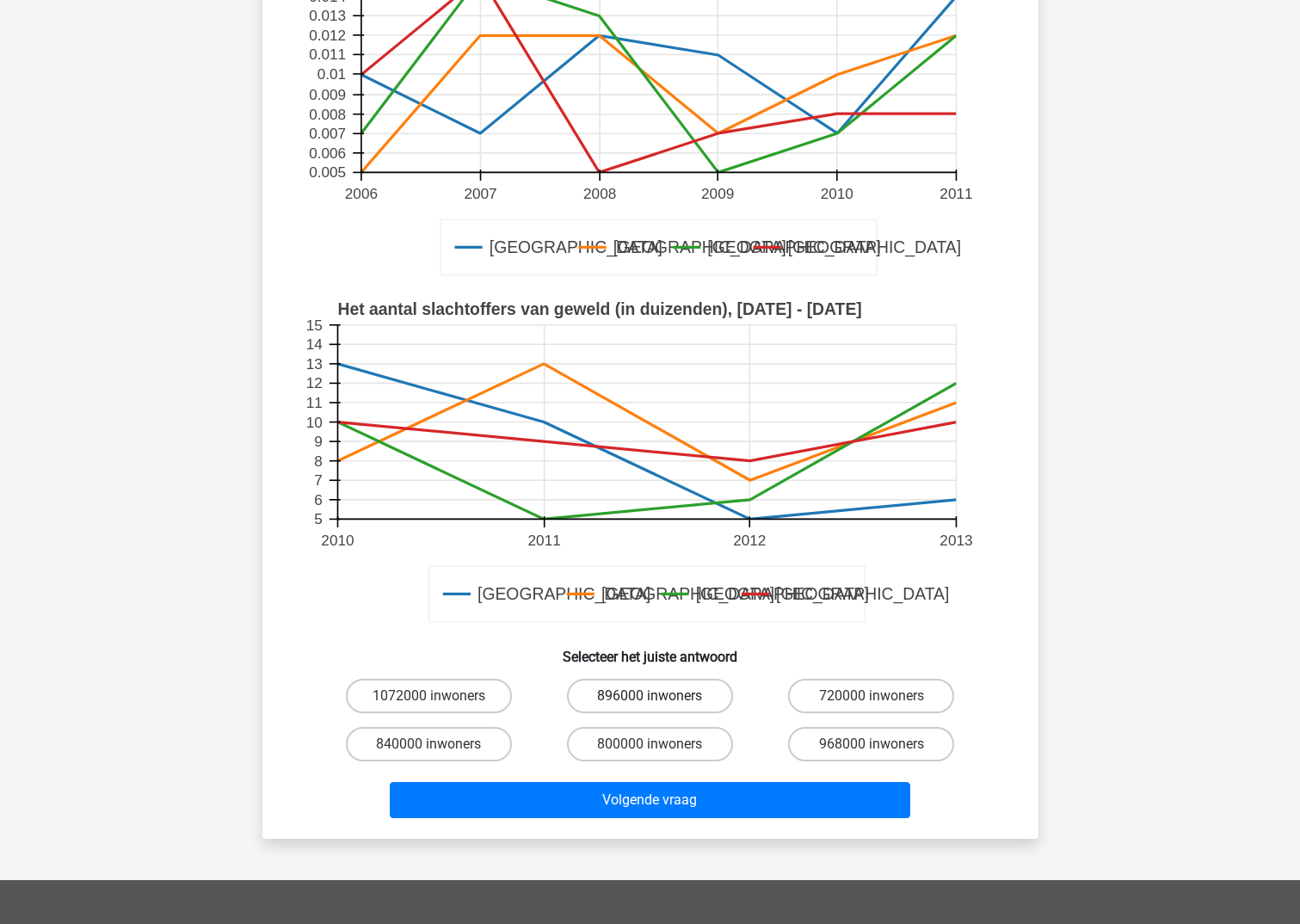
click at [647, 690] on label "896000 inwoners" at bounding box center [650, 695] width 166 height 34
click at [650, 696] on input "896000 inwoners" at bounding box center [655, 702] width 11 height 11
radio input "true"
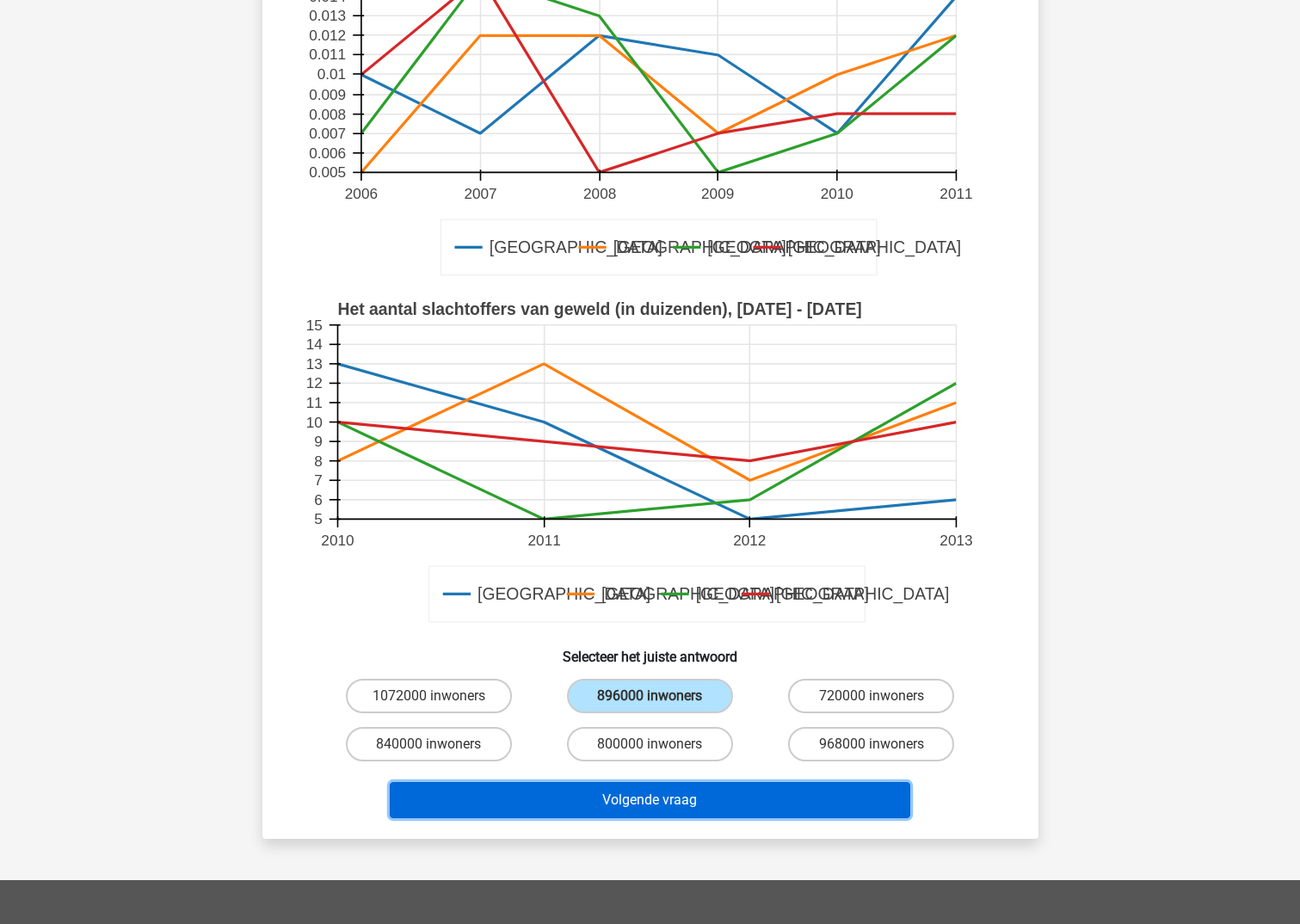
click at [660, 797] on button "Volgende vraag" at bounding box center [650, 799] width 520 height 36
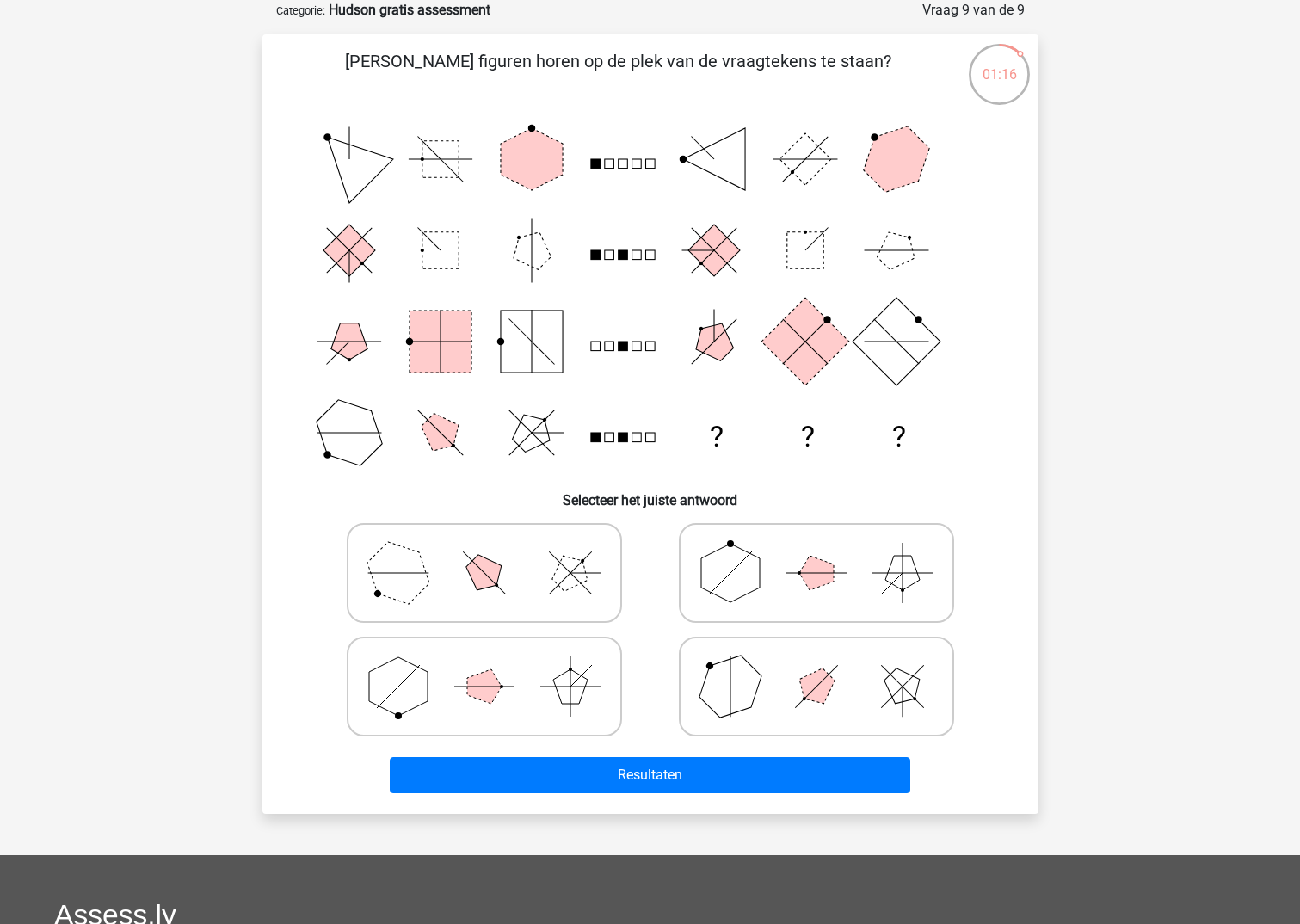
scroll to position [0, 0]
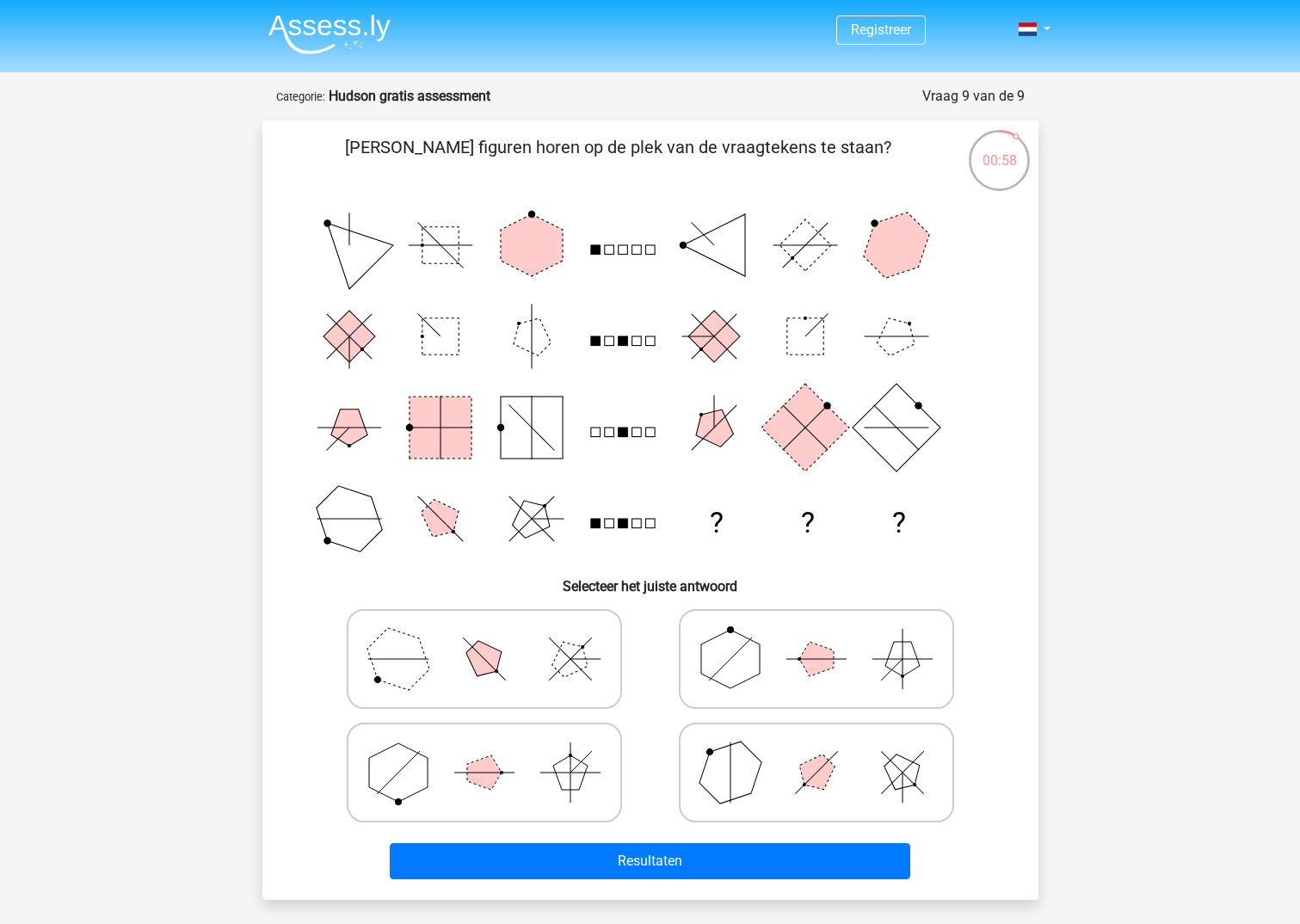
click at [735, 775] on polygon at bounding box center [730, 771] width 83 height 83
click at [816, 751] on input "radio" at bounding box center [822, 745] width 11 height 11
radio input "true"
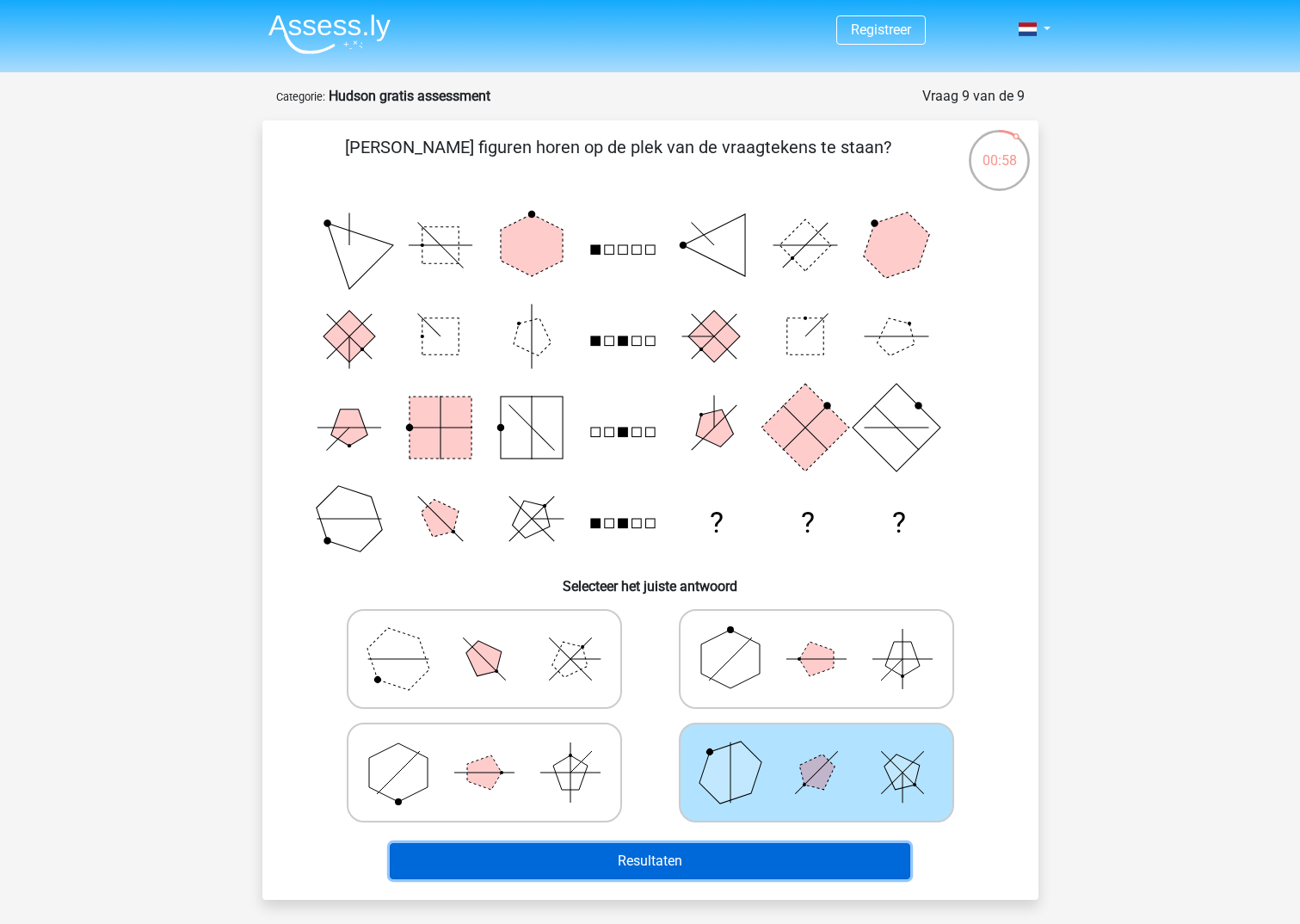
click at [711, 860] on button "Resultaten" at bounding box center [650, 861] width 520 height 36
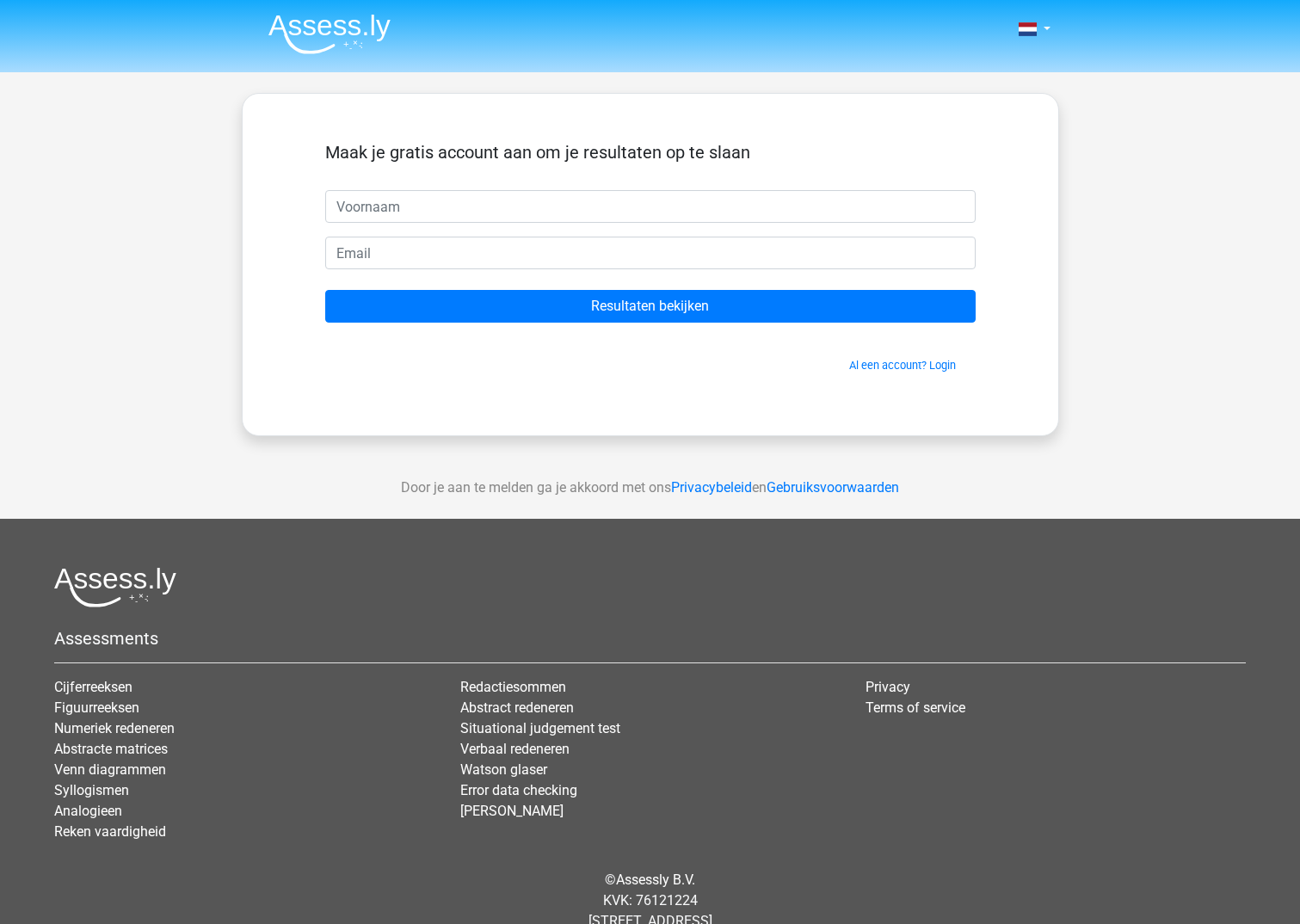
click at [593, 212] on input "text" at bounding box center [650, 206] width 650 height 33
type input "nathalie.cober@live.be"
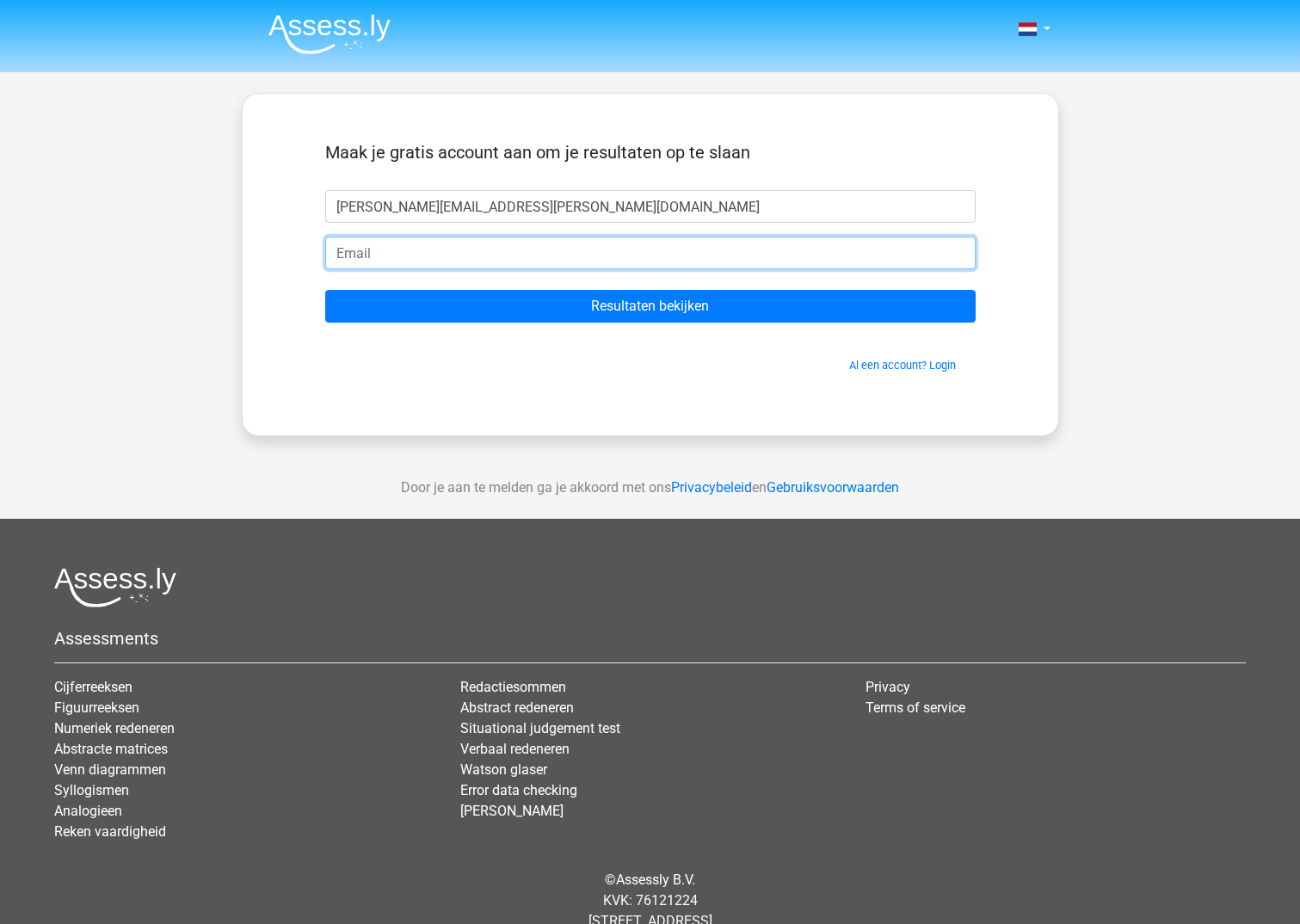
click at [518, 254] on input "email" at bounding box center [650, 252] width 650 height 33
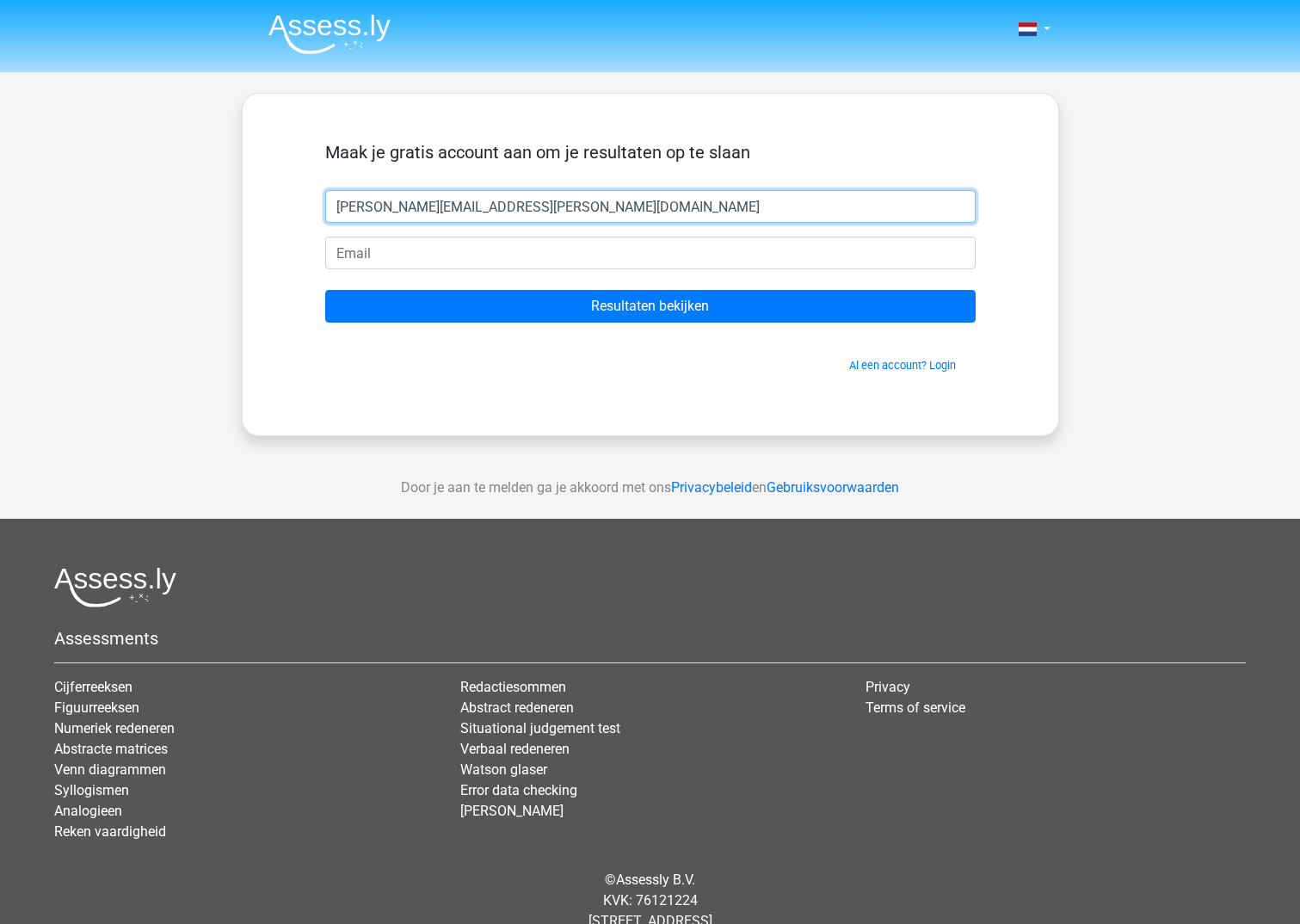
drag, startPoint x: 518, startPoint y: 210, endPoint x: 90, endPoint y: 161, distance: 430.8
click at [90, 161] on div "Nederlands English" at bounding box center [650, 487] width 1300 height 973
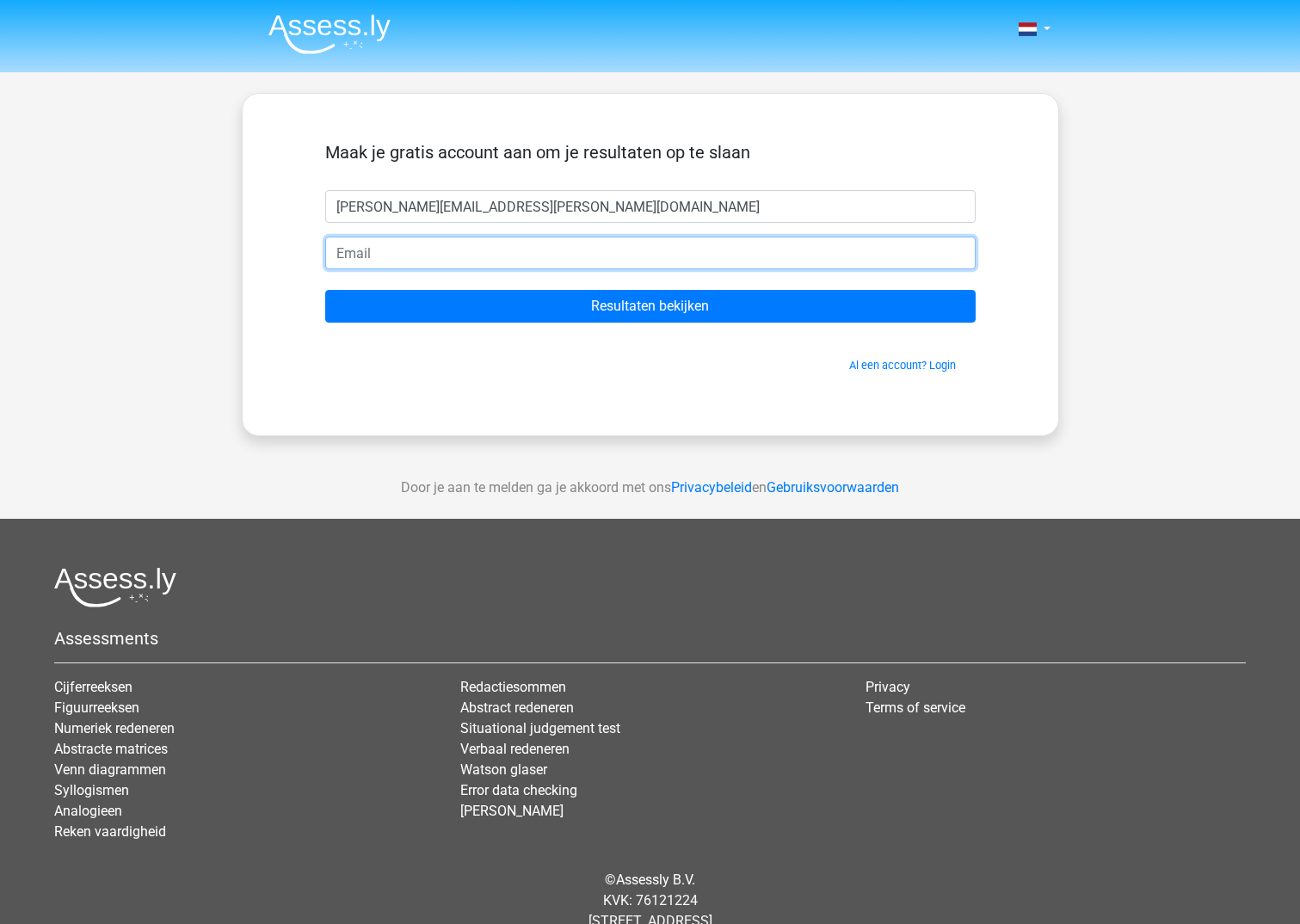
click at [380, 258] on input "email" at bounding box center [650, 252] width 650 height 33
paste input "[PERSON_NAME][EMAIL_ADDRESS][DOMAIN_NAME]"
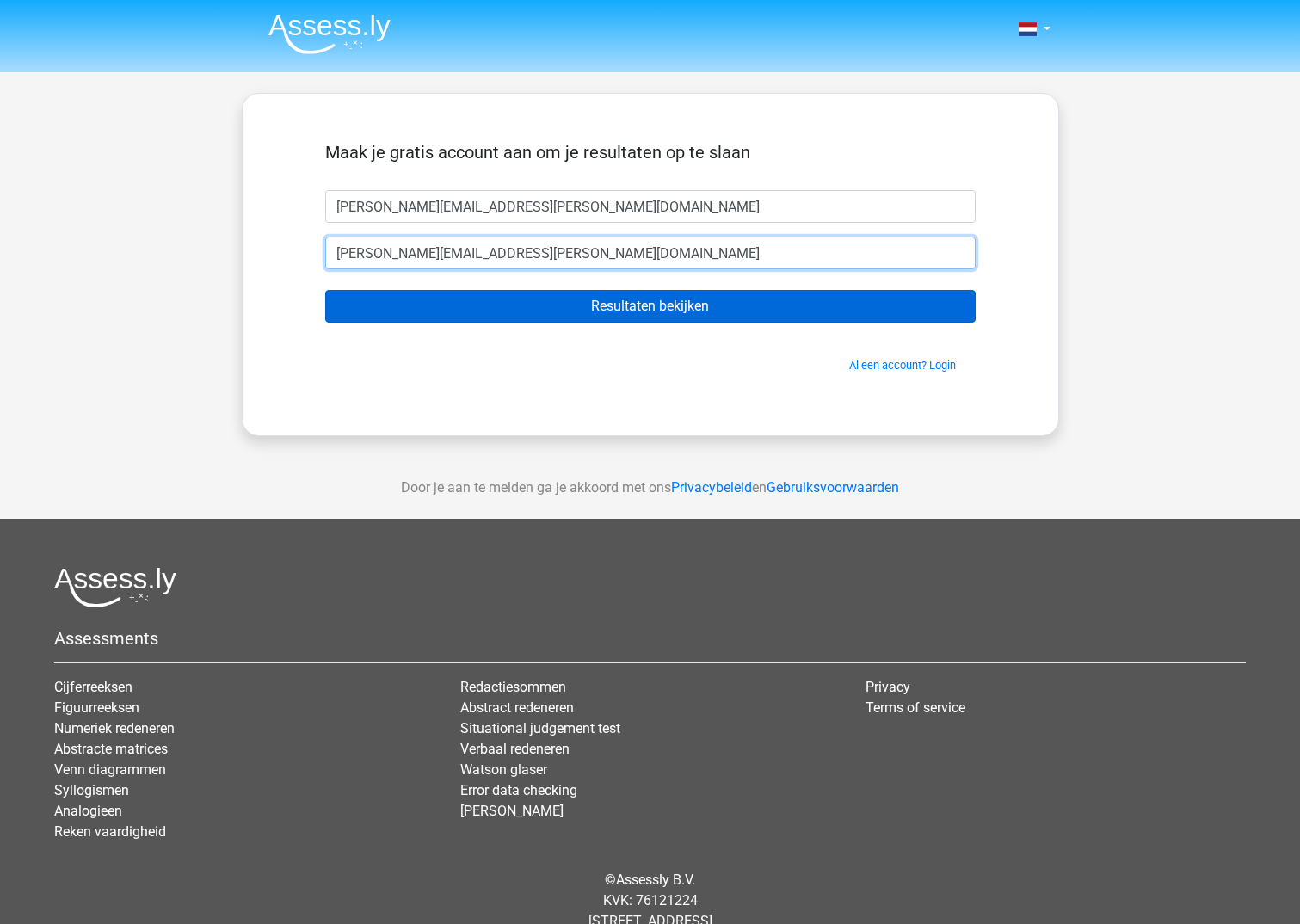
type input "[PERSON_NAME][EMAIL_ADDRESS][DOMAIN_NAME]"
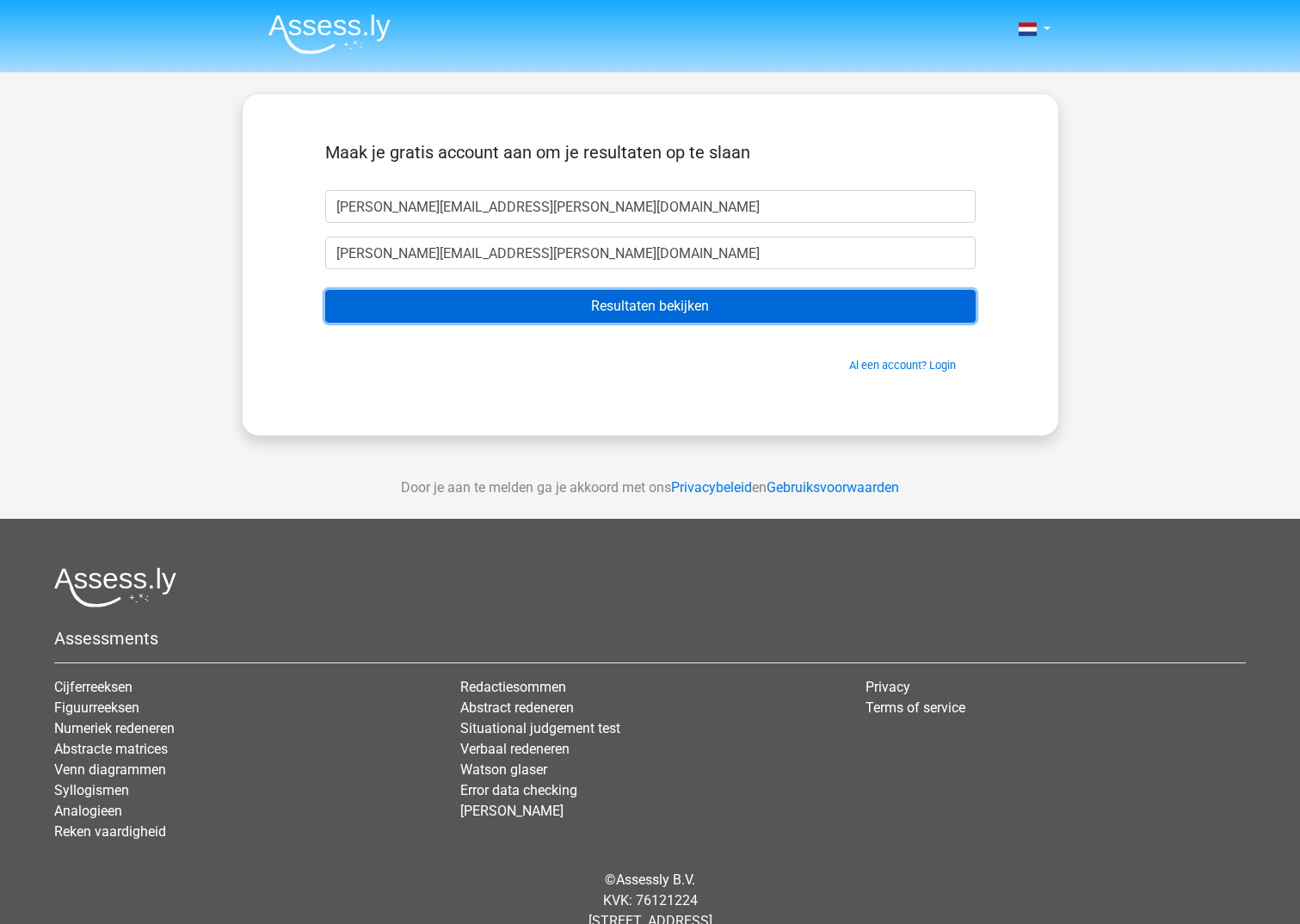
click at [564, 308] on input "Resultaten bekijken" at bounding box center [650, 306] width 650 height 33
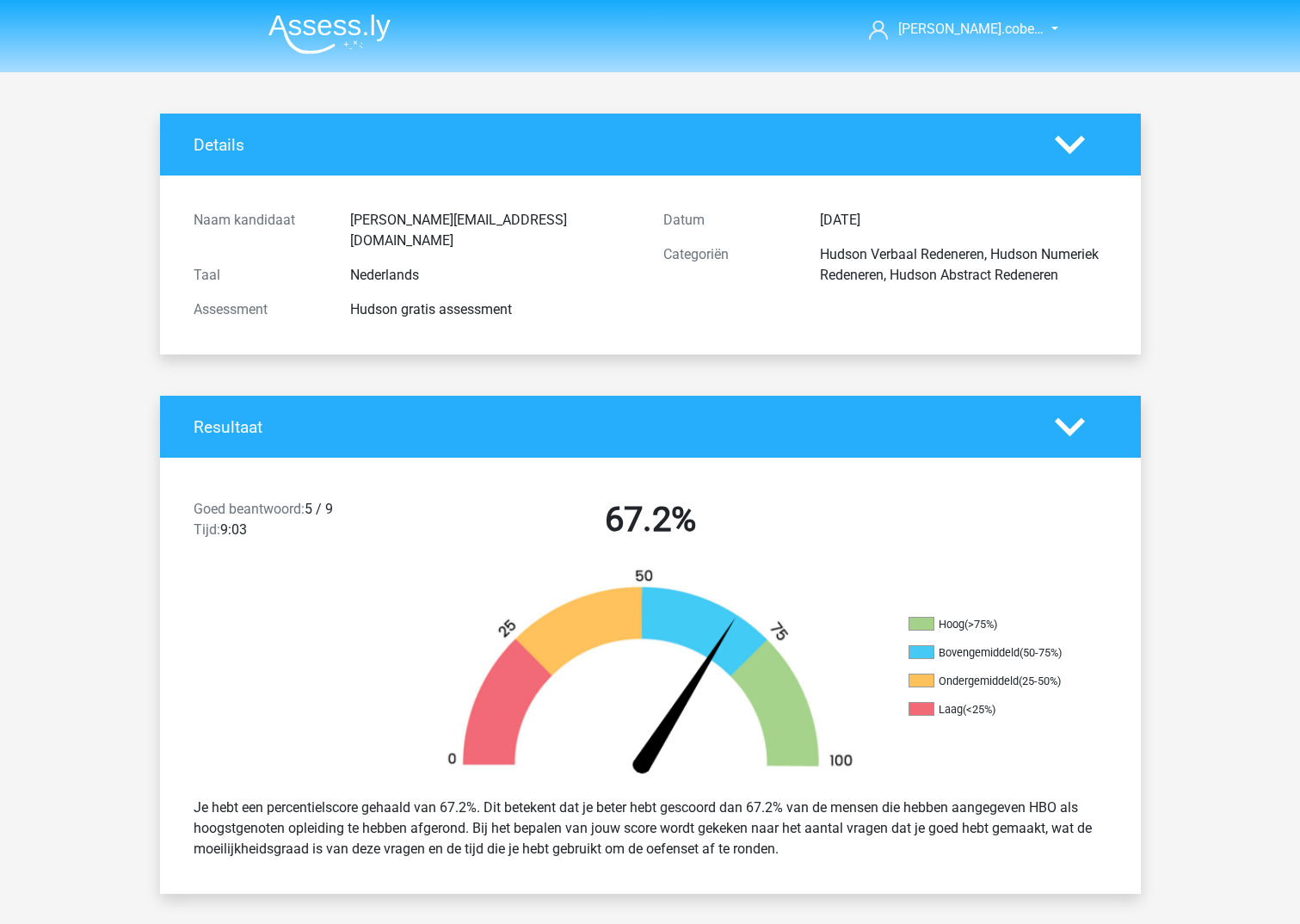
drag, startPoint x: 525, startPoint y: 786, endPoint x: 1125, endPoint y: 824, distance: 601.2
click at [1125, 824] on div "Je hebt een percentielscore gehaald van 67.2%. Dit betekent dat je beter hebt g…" at bounding box center [650, 828] width 981 height 89
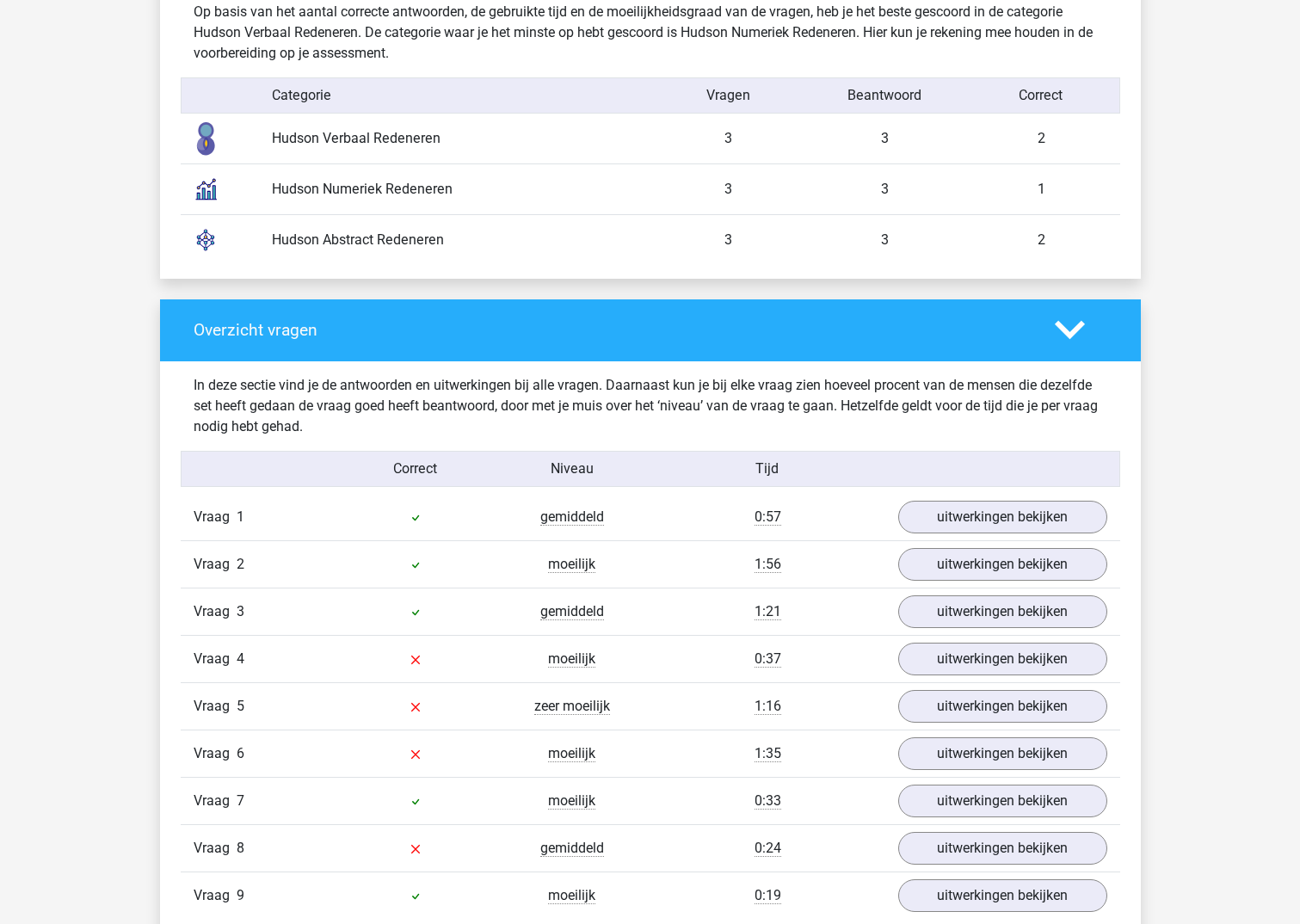
scroll to position [1463, 0]
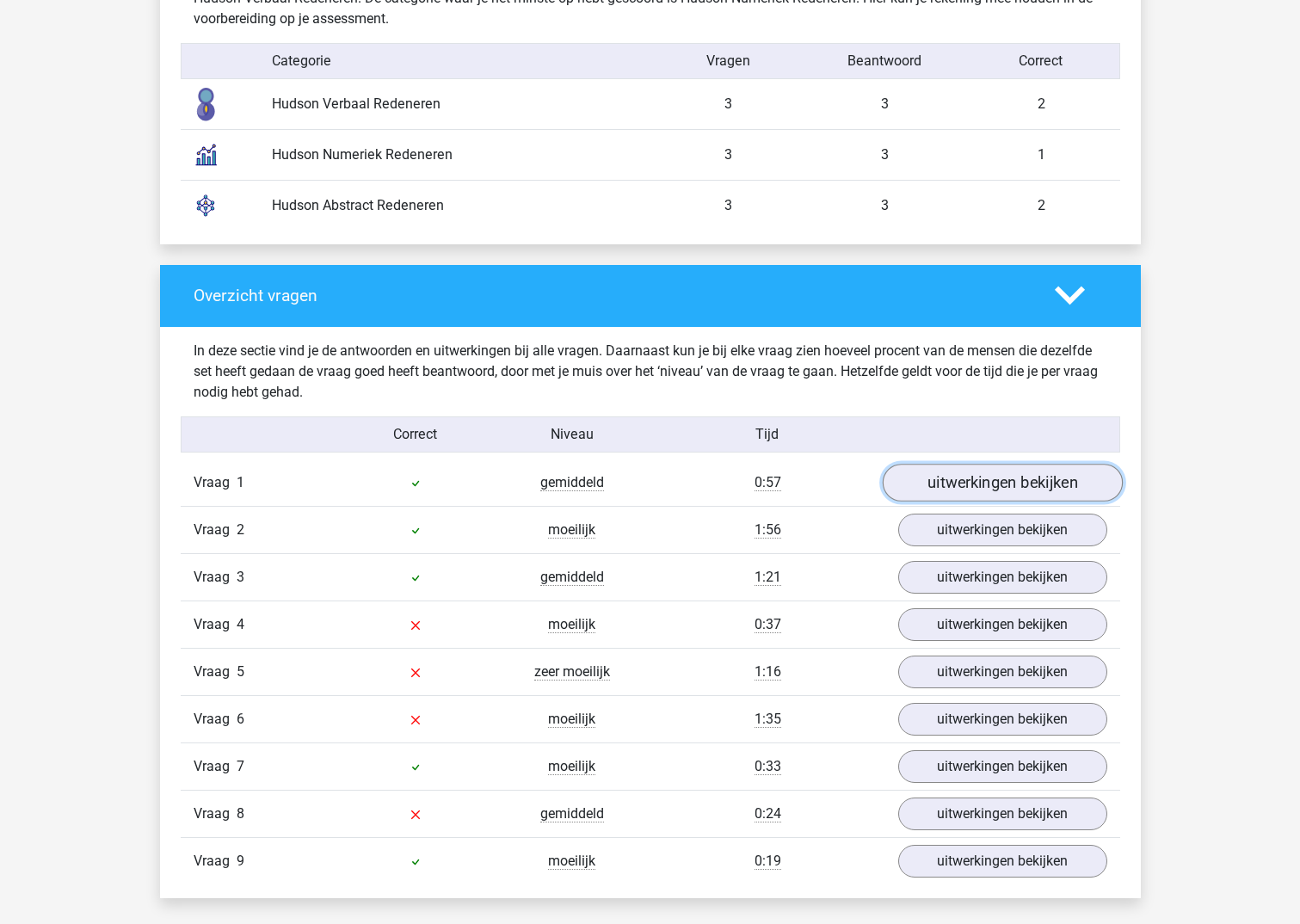
click at [987, 472] on link "uitwerkingen bekijken" at bounding box center [1002, 482] width 240 height 38
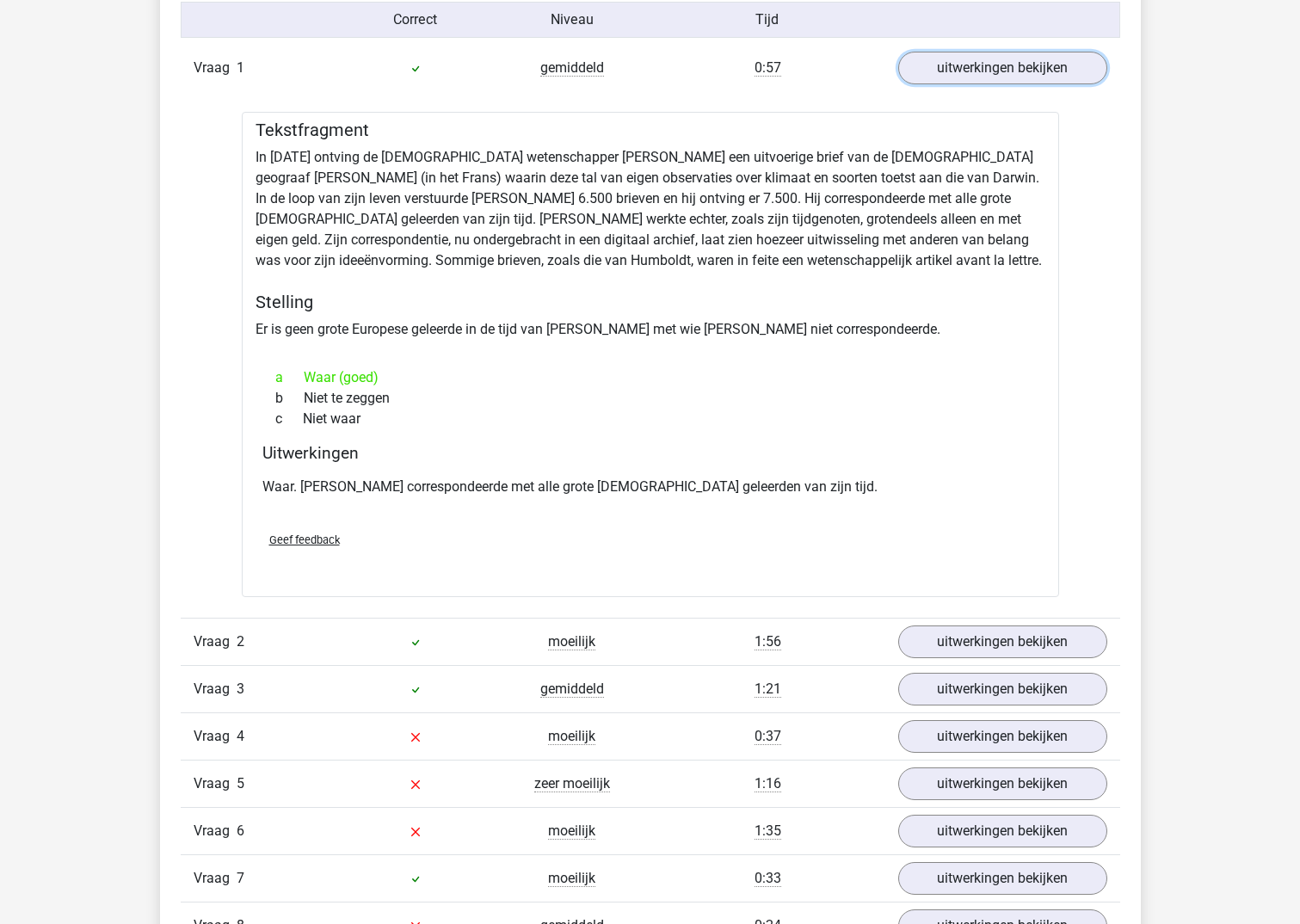
scroll to position [1978, 0]
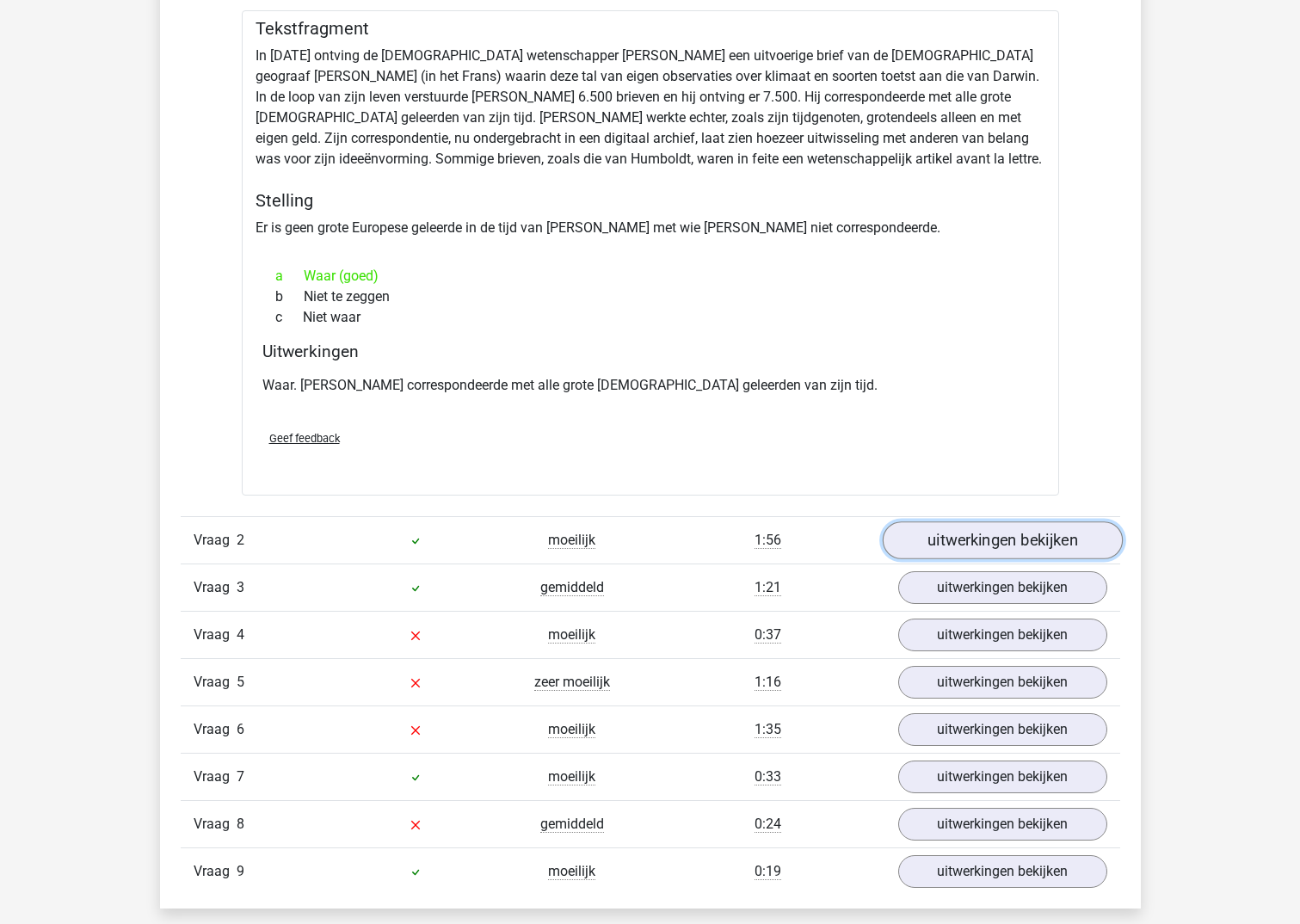
click at [1006, 524] on link "uitwerkingen bekijken" at bounding box center [1002, 540] width 240 height 38
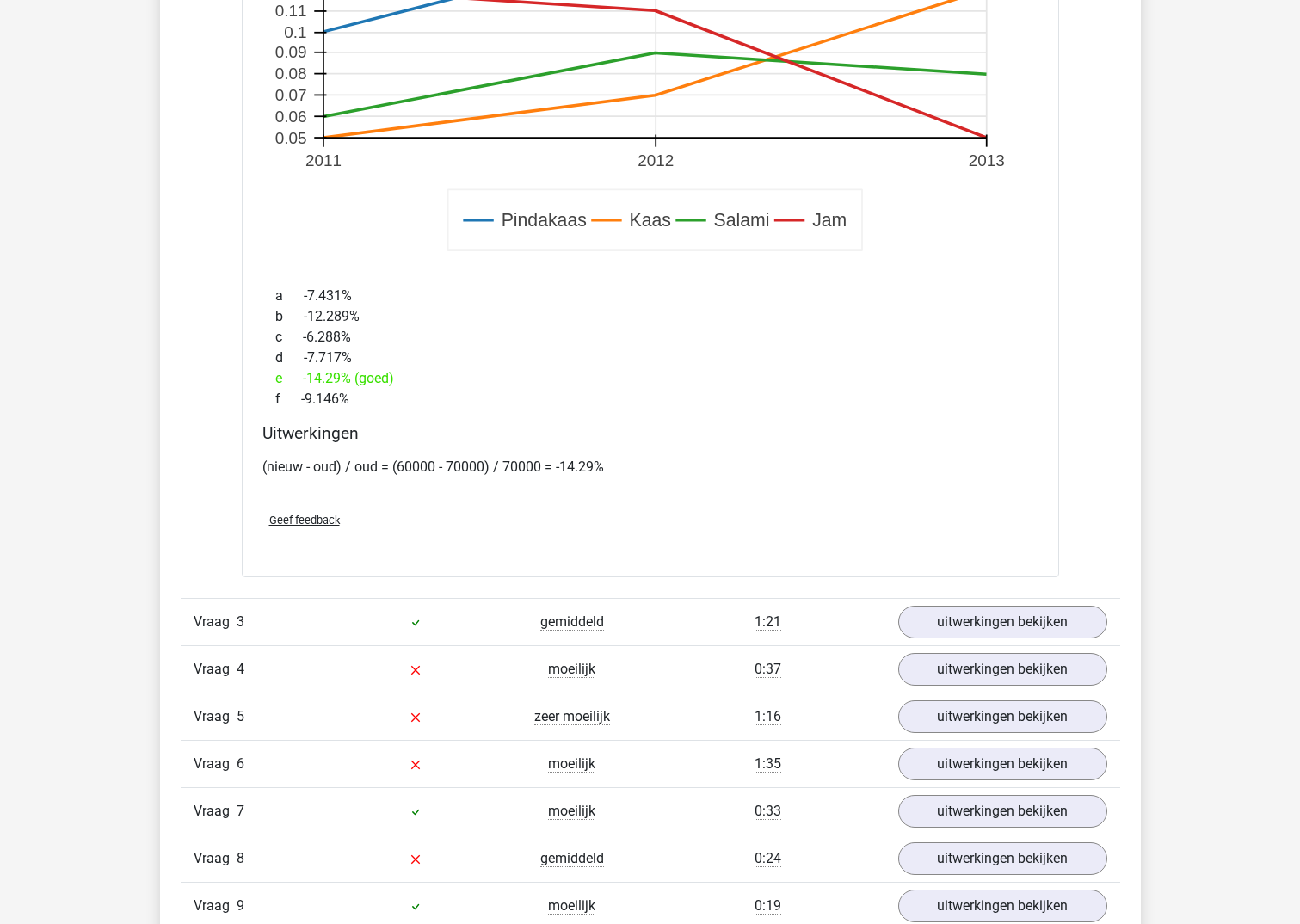
scroll to position [3097, 0]
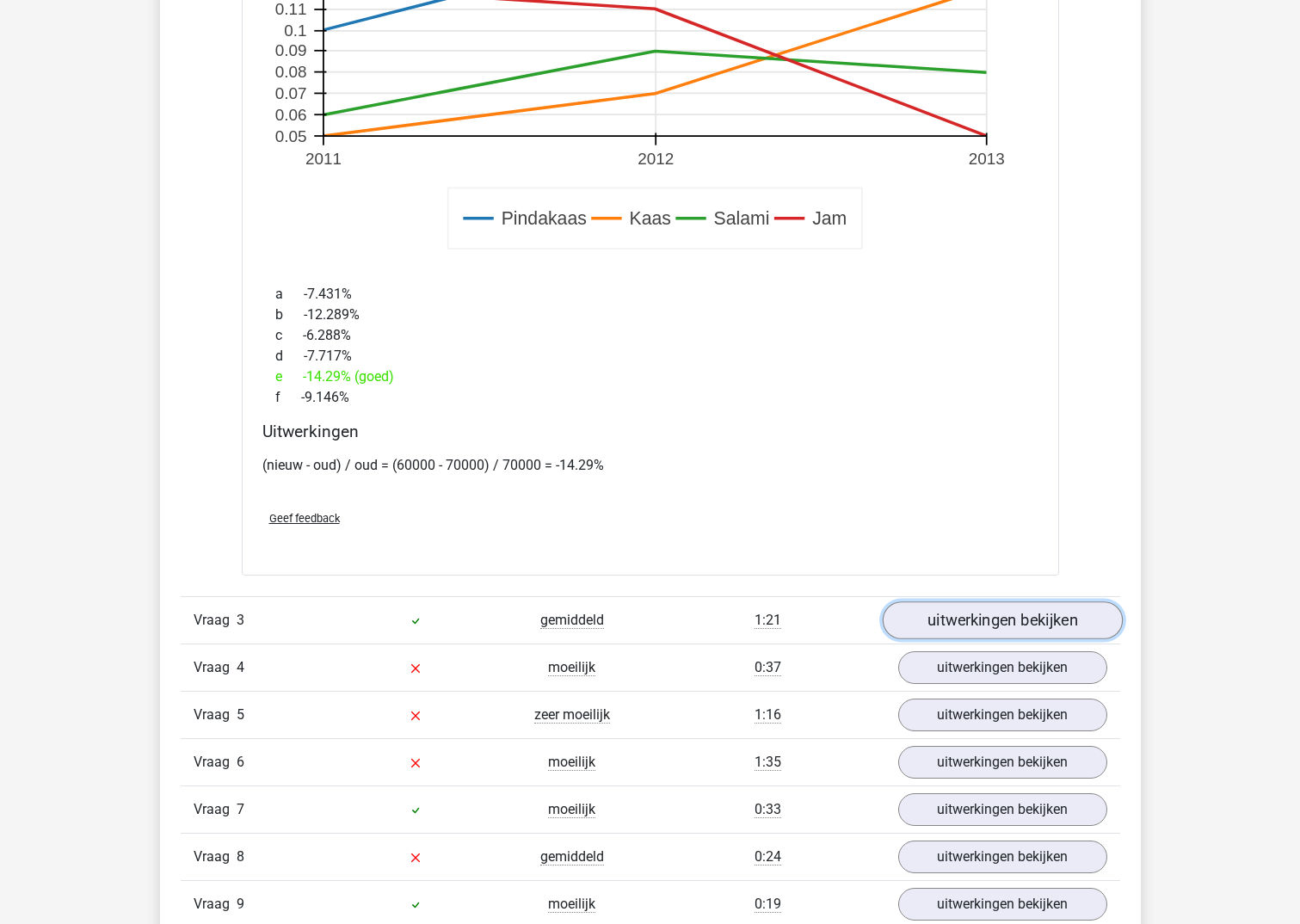
click at [1035, 602] on link "uitwerkingen bekijken" at bounding box center [1002, 621] width 240 height 38
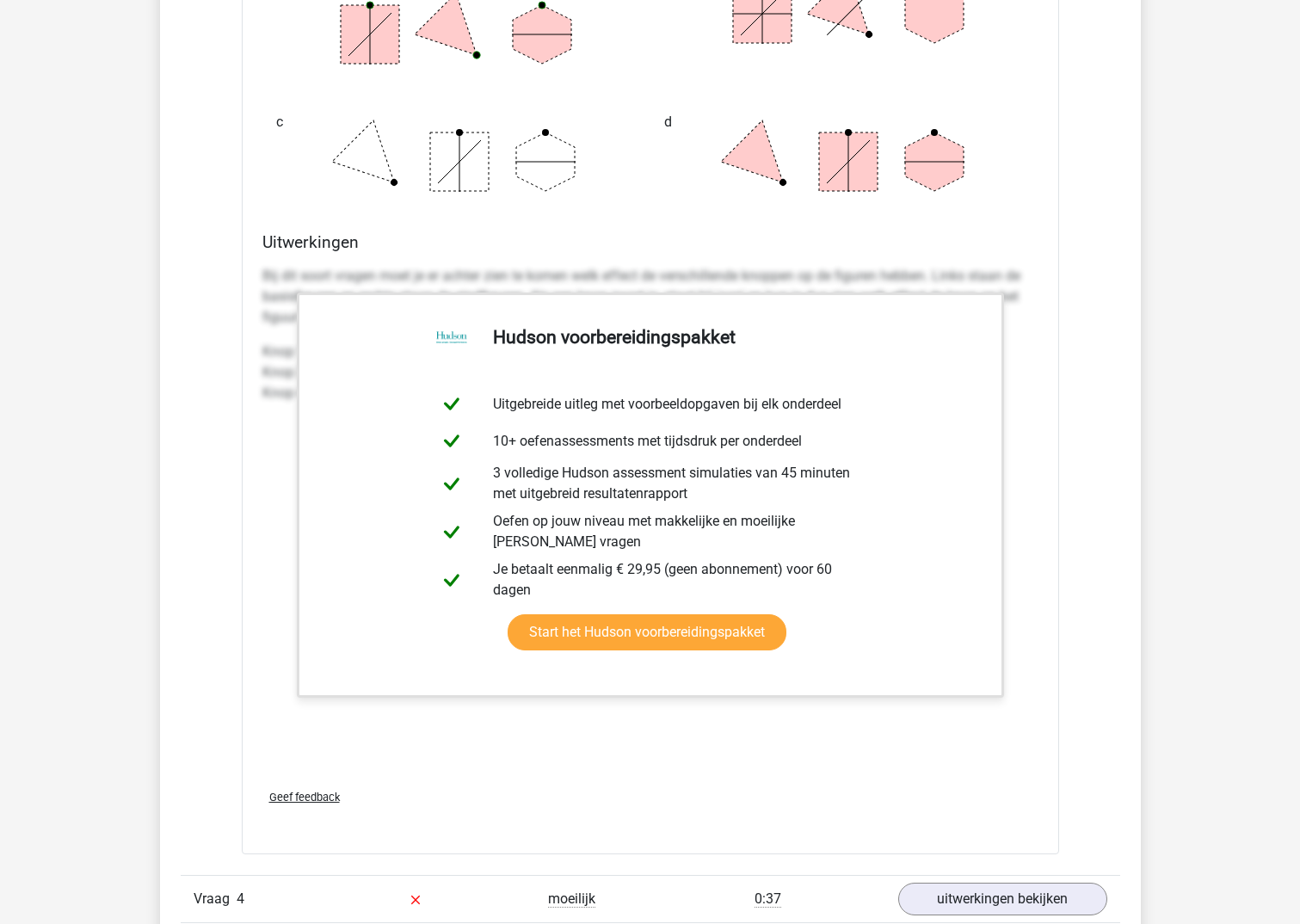
scroll to position [4215, 0]
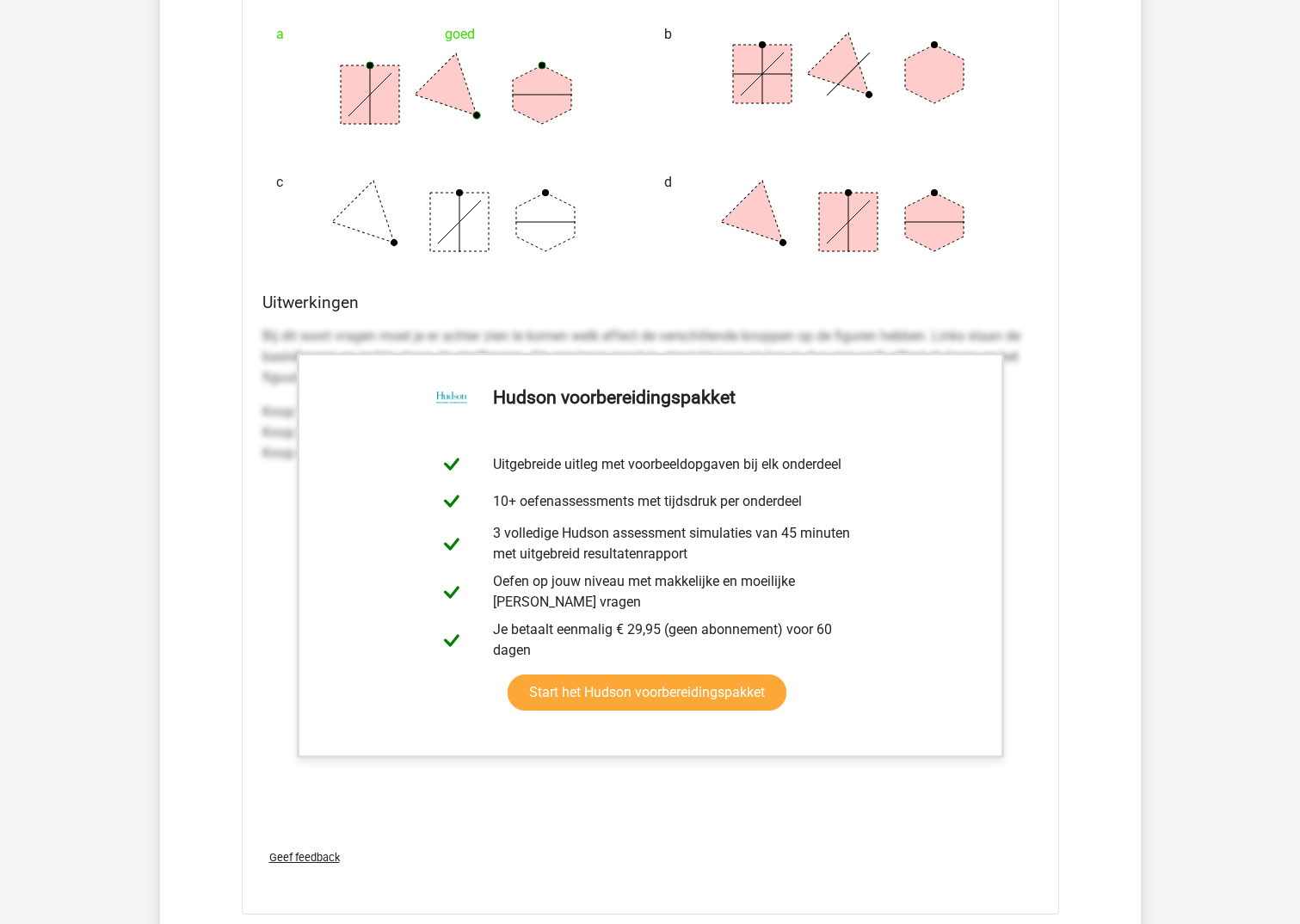
click at [780, 292] on h4 "Uitwerkingen" at bounding box center [650, 301] width 776 height 20
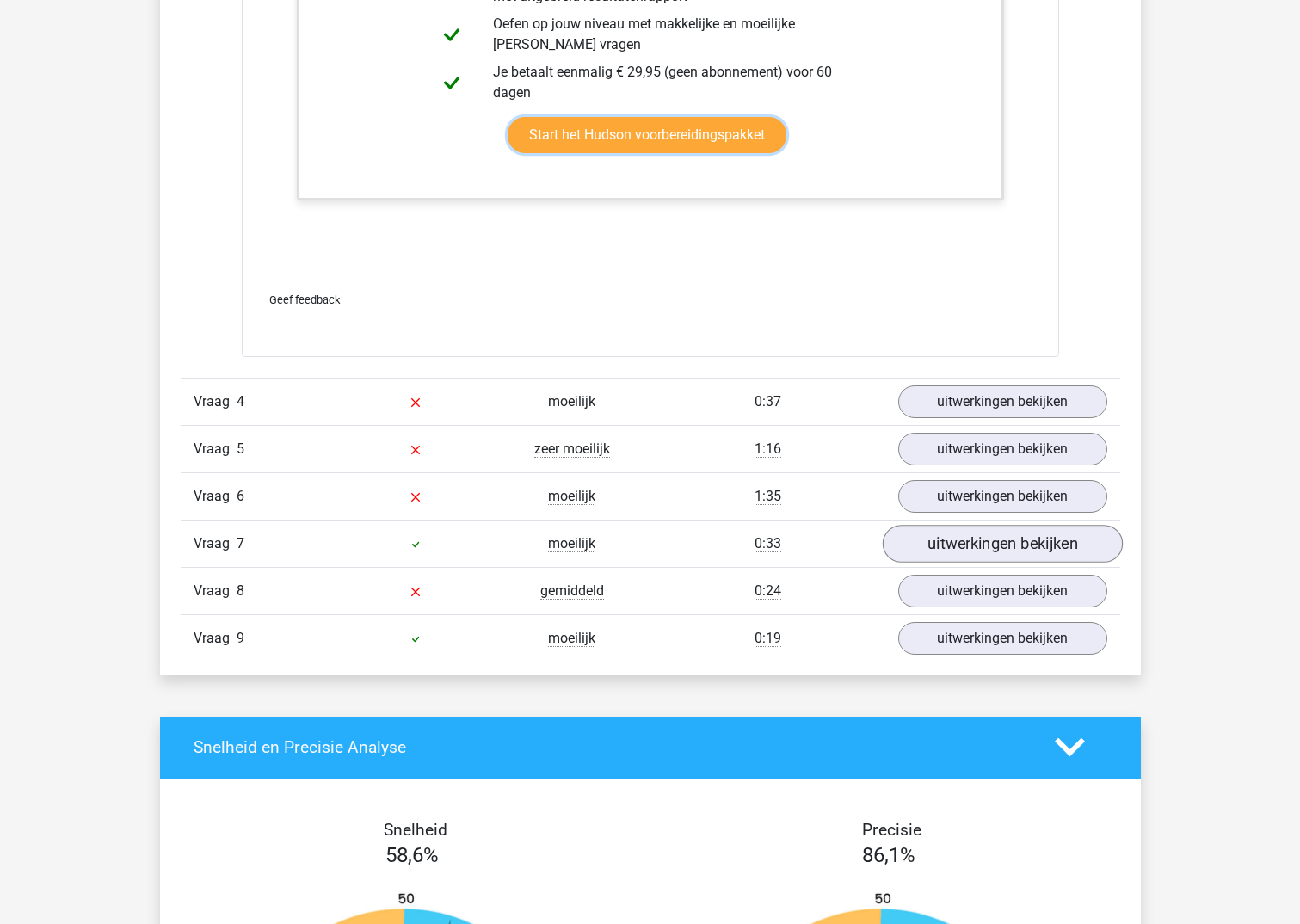
scroll to position [4817, 0]
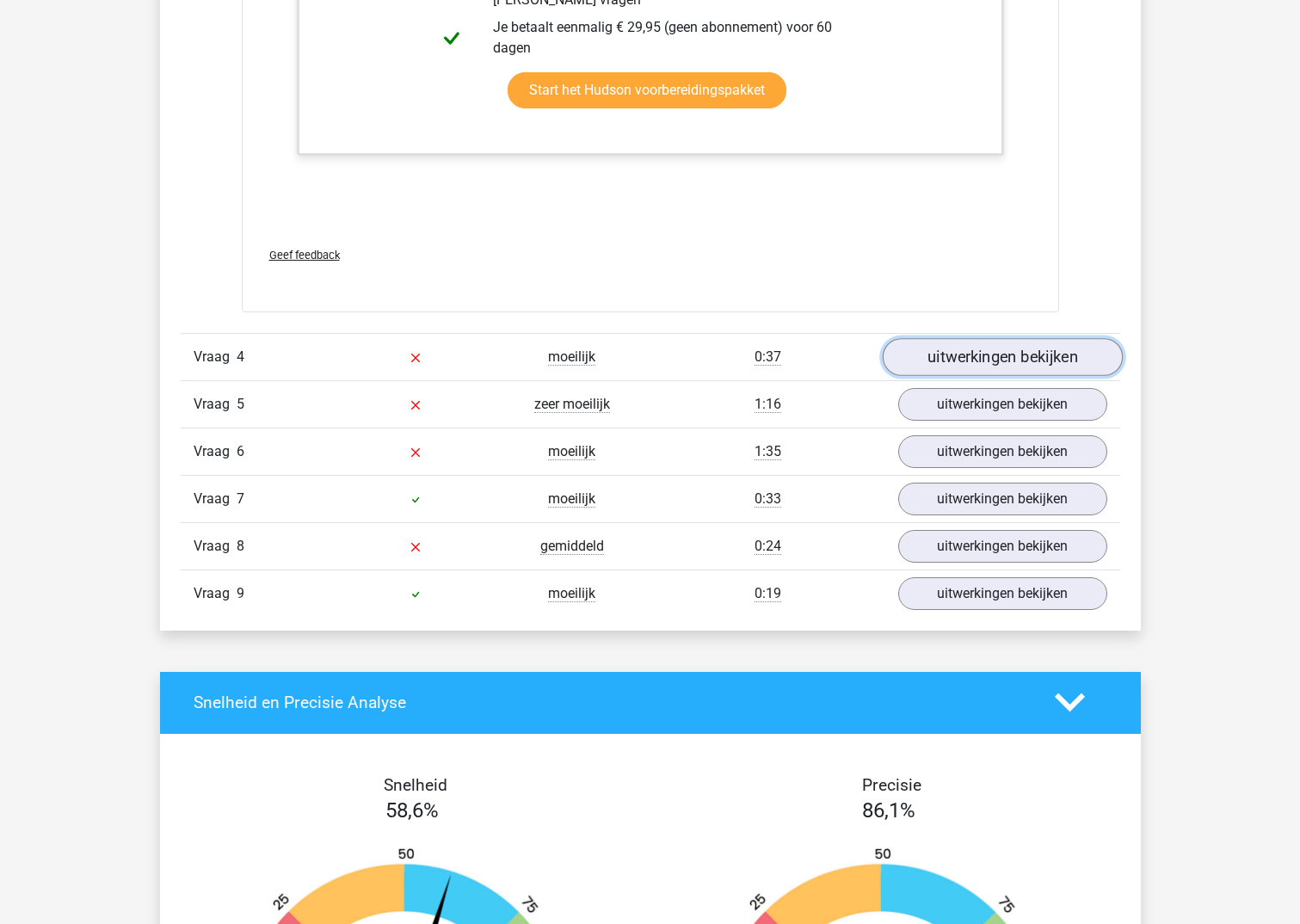
click at [995, 345] on link "uitwerkingen bekijken" at bounding box center [1002, 356] width 240 height 38
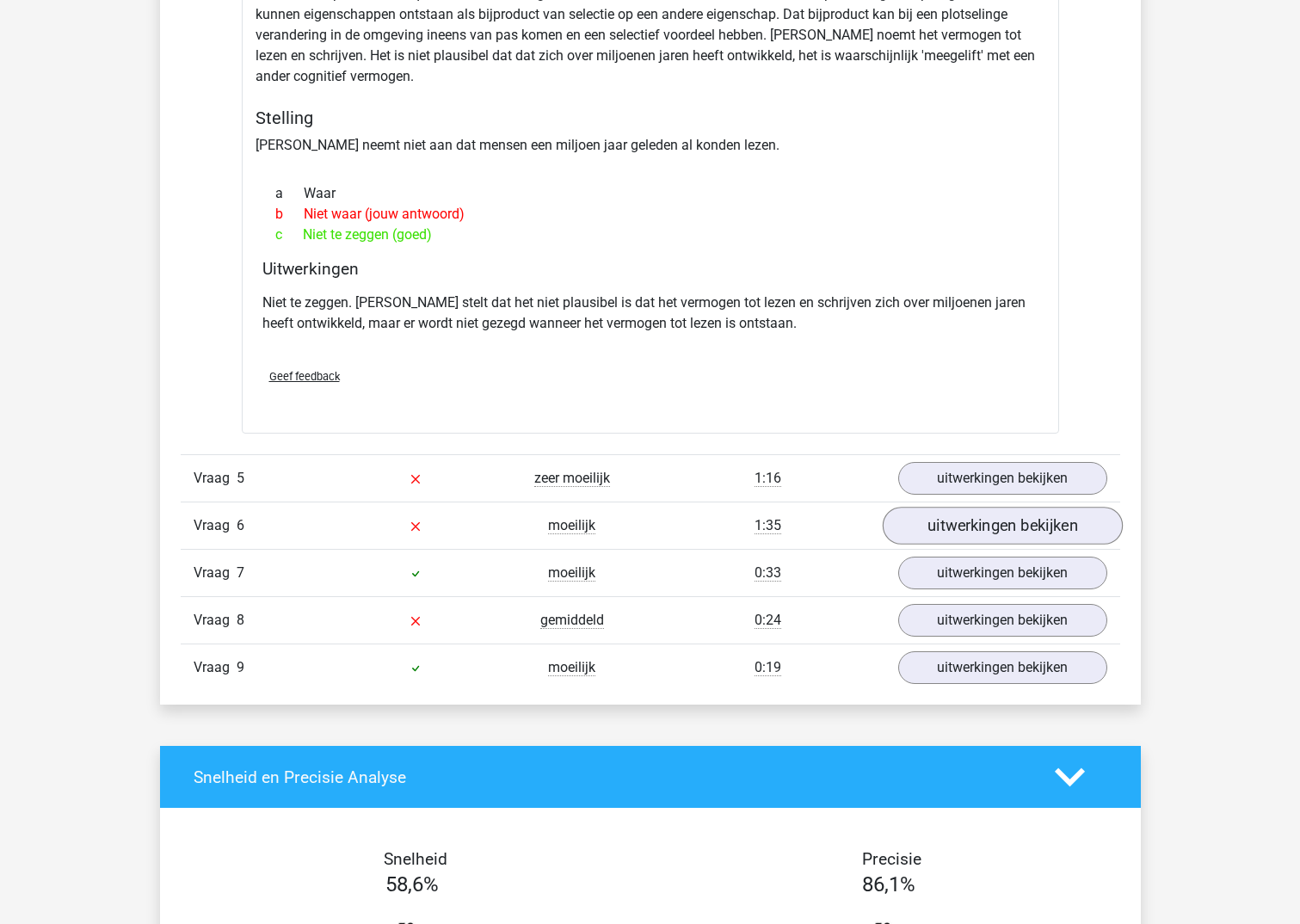
scroll to position [5334, 0]
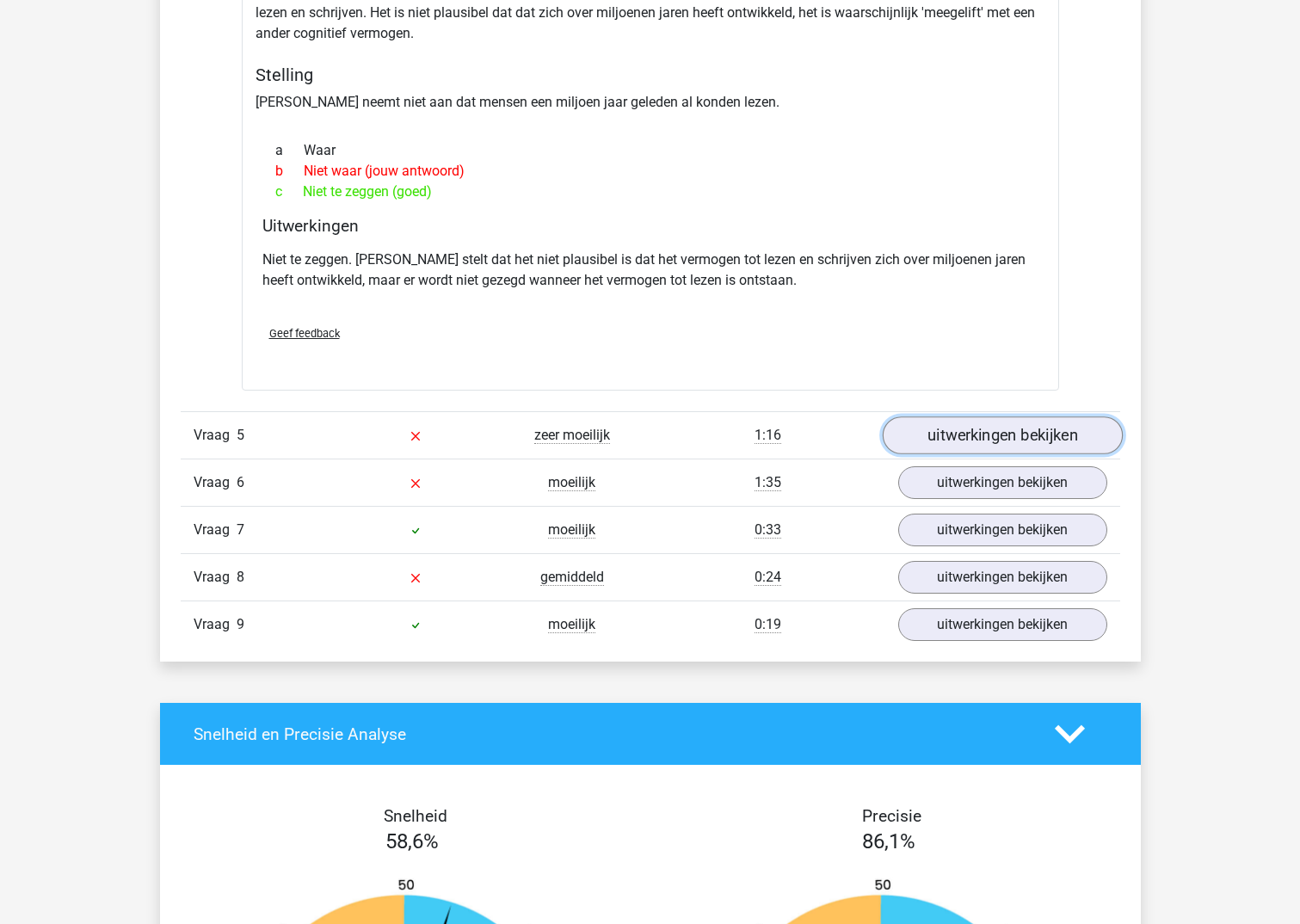
click at [1002, 417] on link "uitwerkingen bekijken" at bounding box center [1002, 435] width 240 height 38
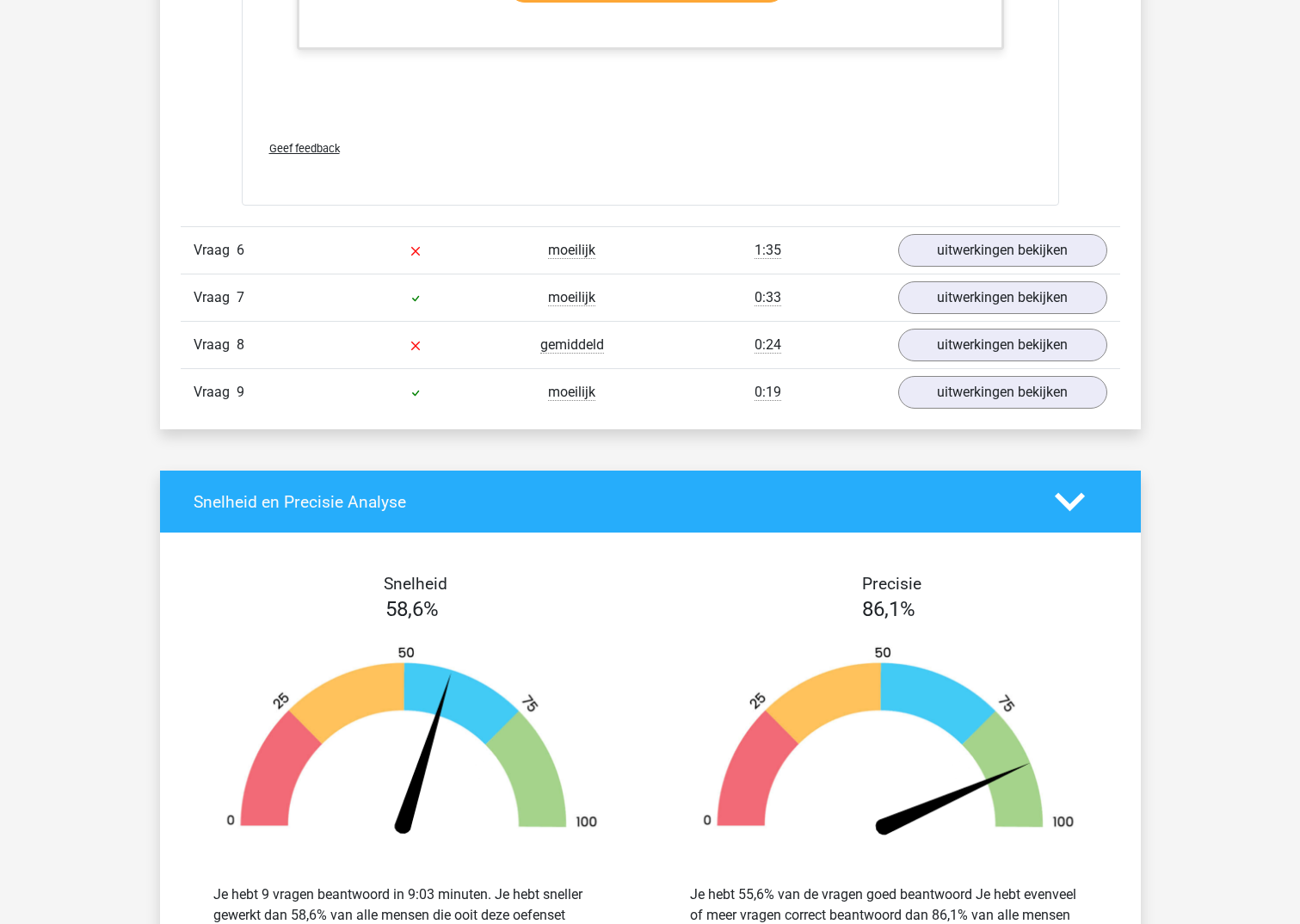
scroll to position [7312, 0]
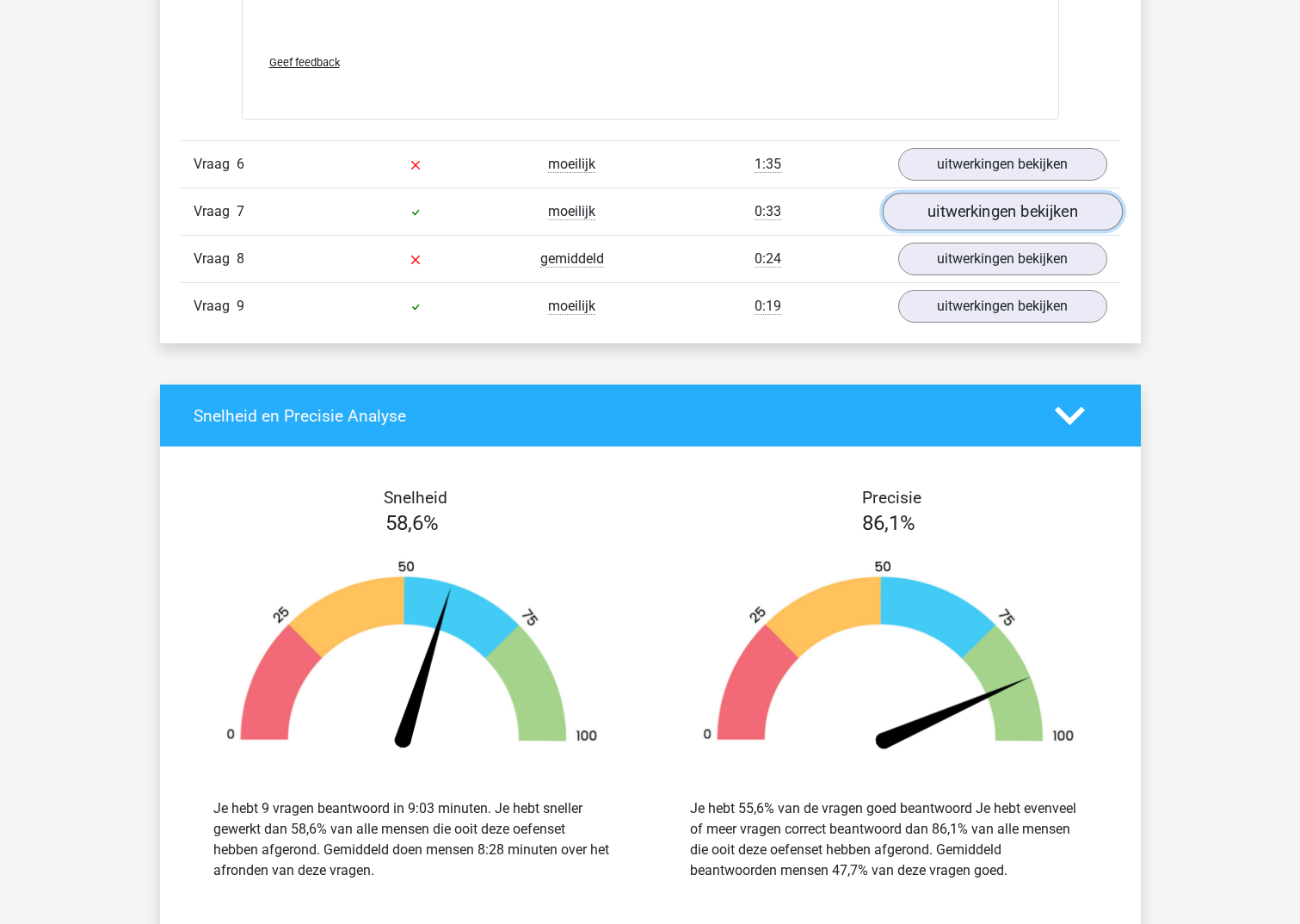
click at [1053, 193] on link "uitwerkingen bekijken" at bounding box center [1002, 211] width 240 height 38
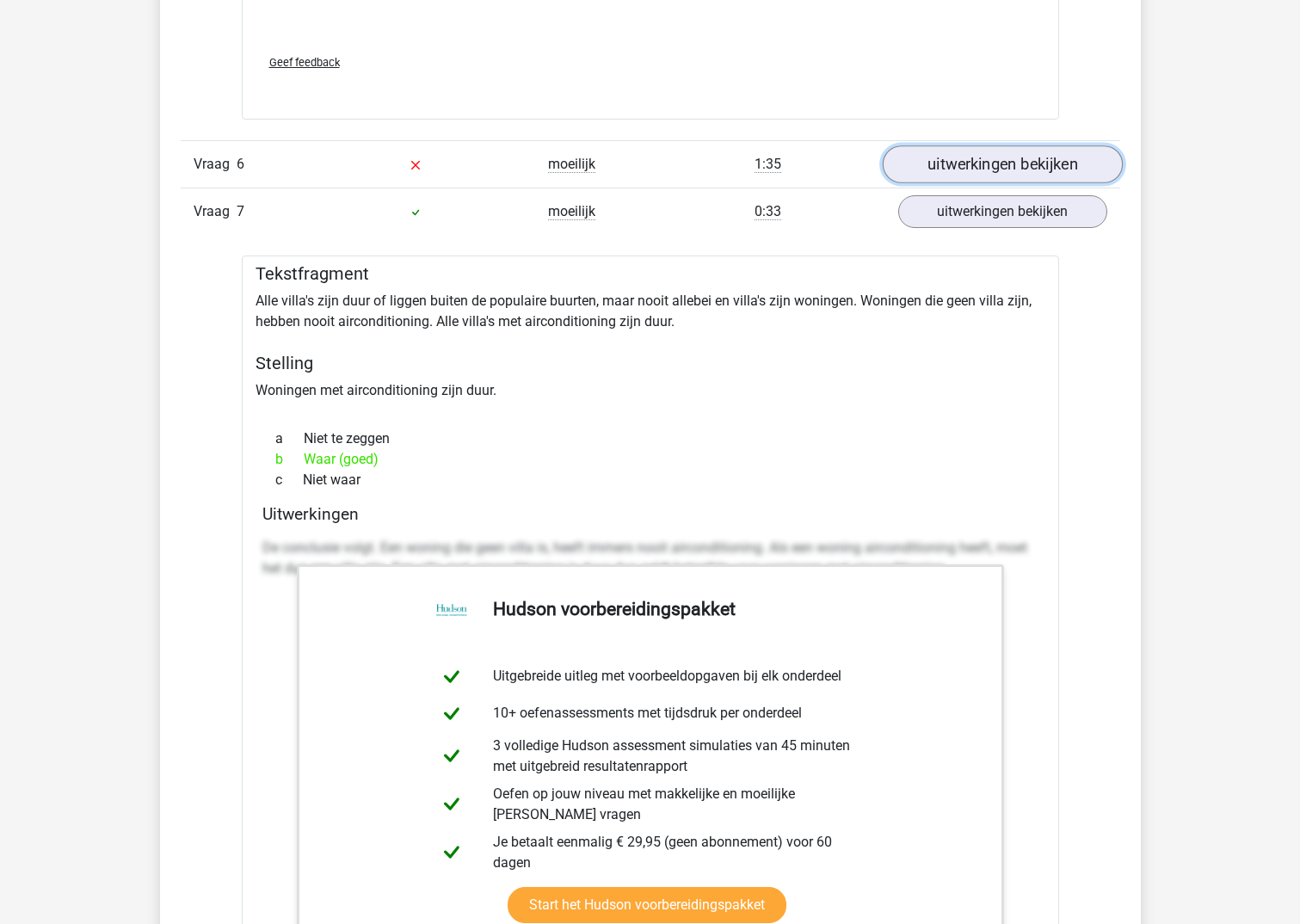
click at [1040, 145] on link "uitwerkingen bekijken" at bounding box center [1002, 164] width 240 height 38
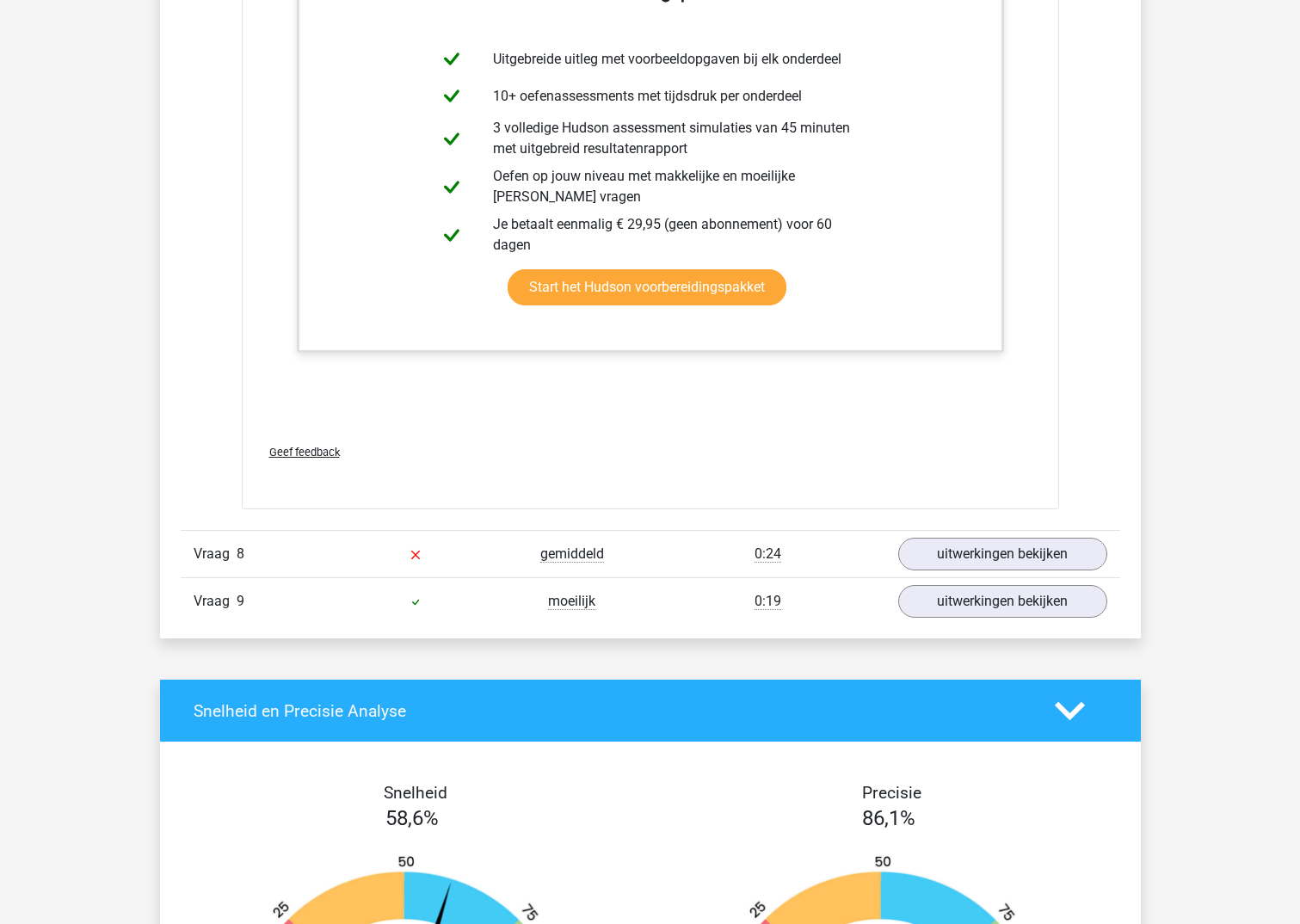
scroll to position [9032, 0]
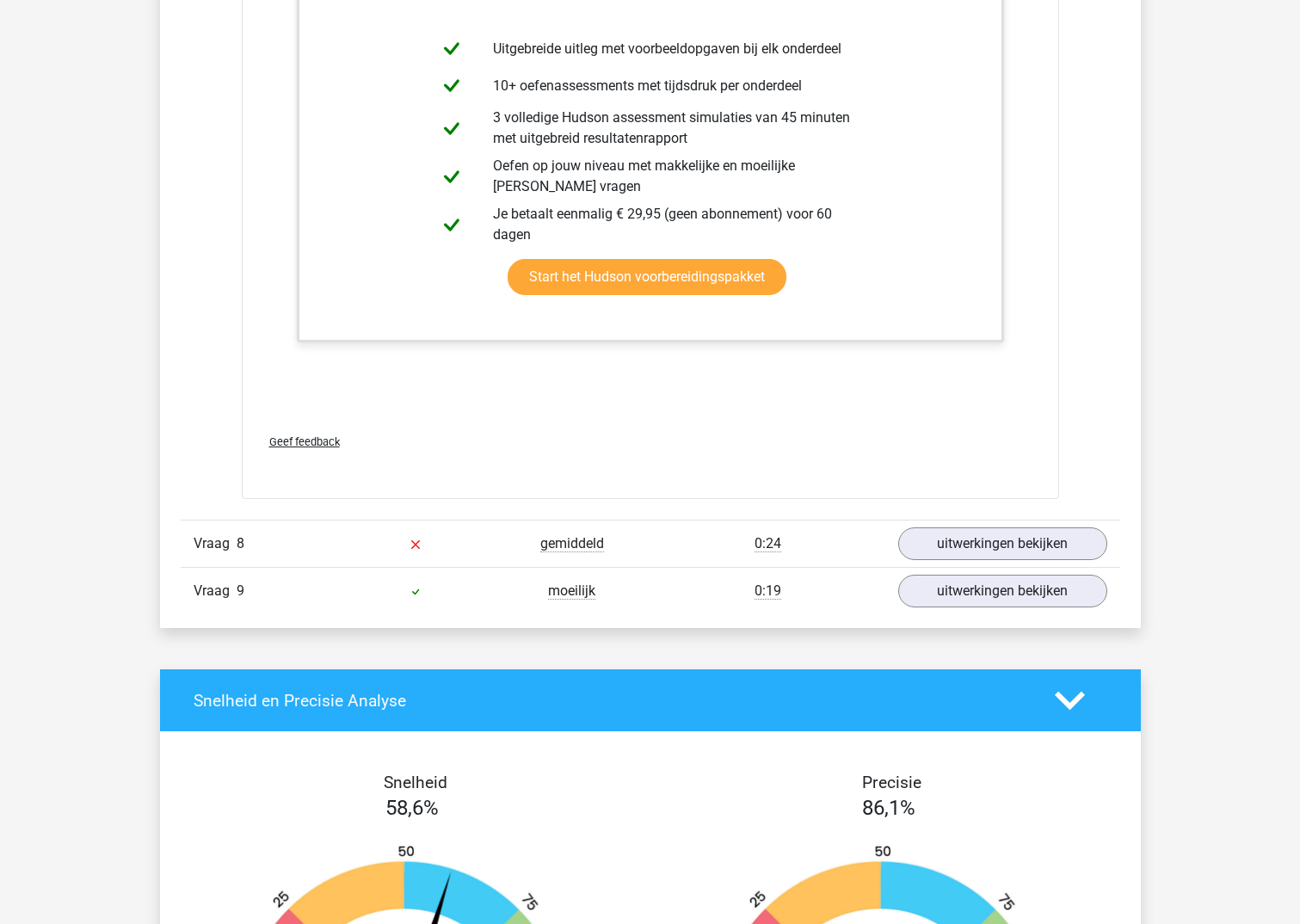
click at [920, 541] on div "Vraag 8 gemiddeld 0:24 uitwerkingen bekijken" at bounding box center [650, 542] width 940 height 47
click at [924, 527] on link "uitwerkingen bekijken" at bounding box center [1002, 543] width 240 height 38
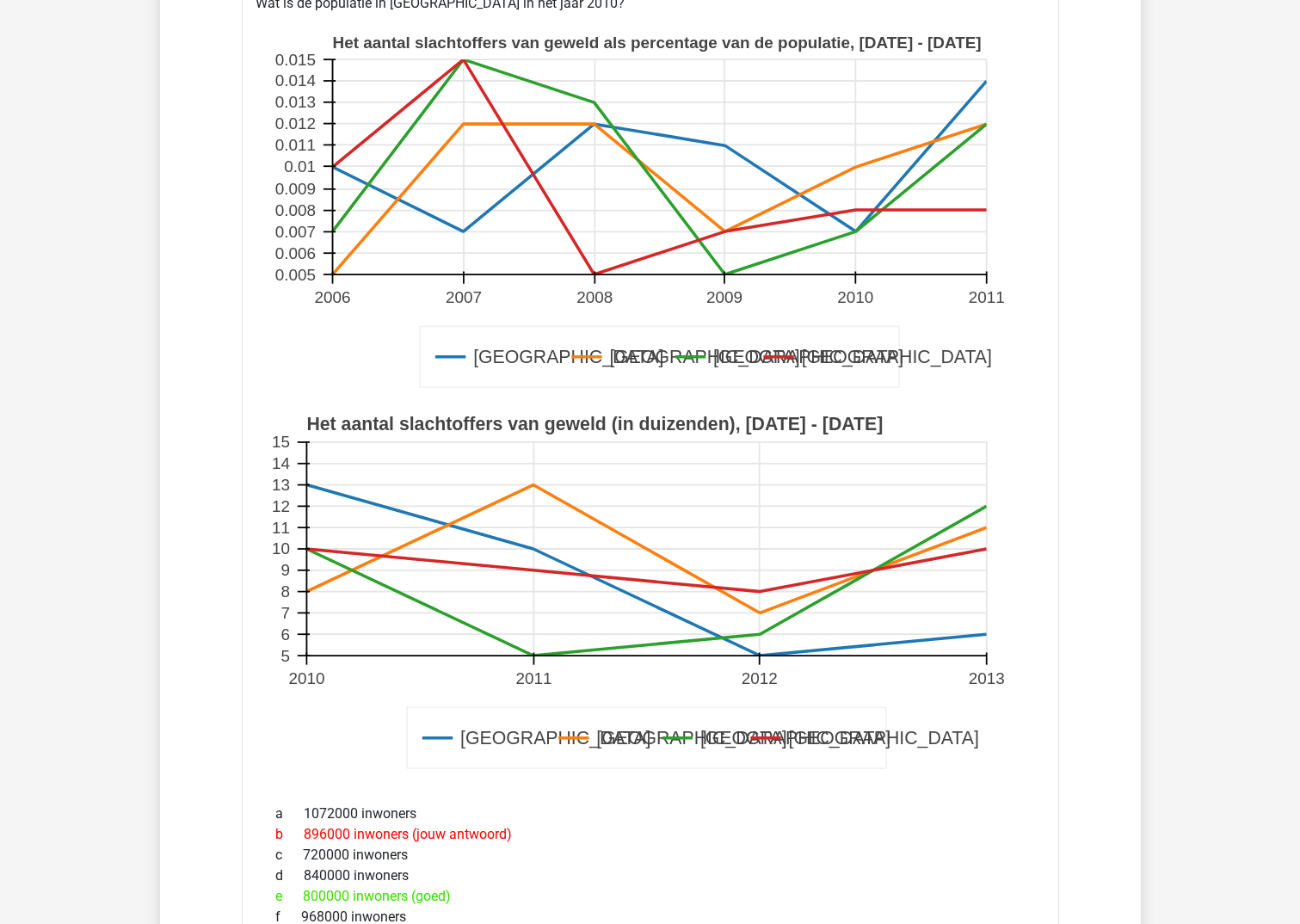
scroll to position [9720, 0]
